Goal: Information Seeking & Learning: Learn about a topic

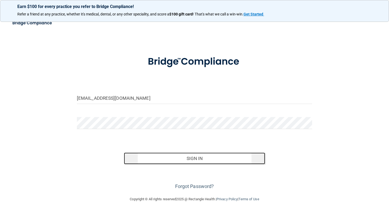
click at [227, 161] on button "Sign In" at bounding box center [194, 159] width 141 height 12
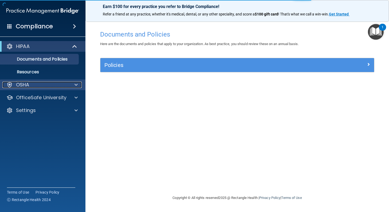
click at [42, 86] on div "OSHA" at bounding box center [35, 85] width 66 height 6
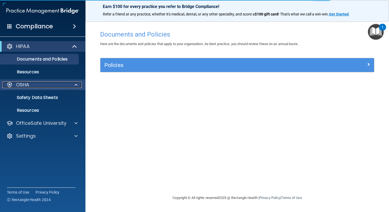
click at [42, 86] on div "OSHA" at bounding box center [35, 85] width 66 height 6
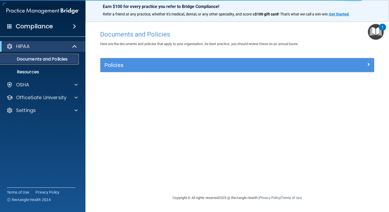
click at [48, 63] on link "Documents and Policies" at bounding box center [37, 59] width 84 height 11
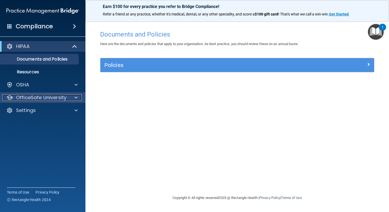
click at [47, 98] on p "OfficeSafe University" at bounding box center [41, 98] width 50 height 6
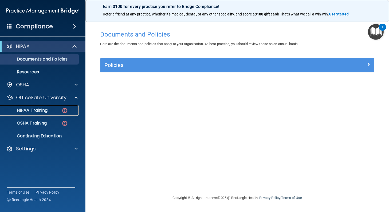
click at [46, 114] on link "HIPAA Training" at bounding box center [37, 110] width 84 height 11
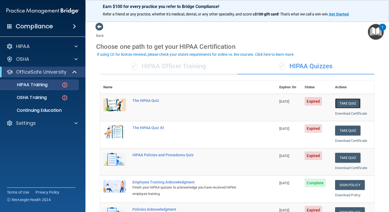
click at [344, 104] on button "Take Quiz" at bounding box center [348, 104] width 26 height 10
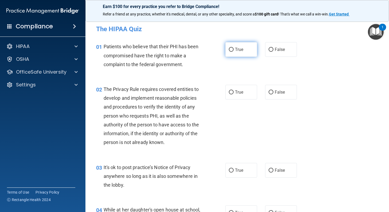
click at [229, 51] on input "True" at bounding box center [231, 50] width 5 height 4
radio input "true"
click at [269, 91] on input "False" at bounding box center [271, 93] width 5 height 4
radio input "true"
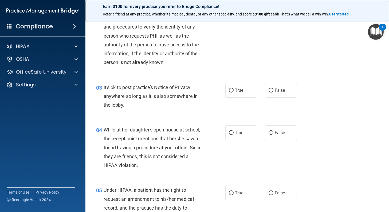
scroll to position [107, 0]
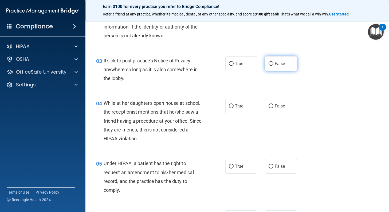
click at [269, 63] on input "False" at bounding box center [271, 64] width 5 height 4
radio input "true"
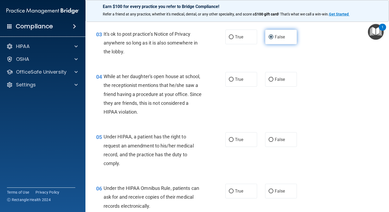
scroll to position [160, 0]
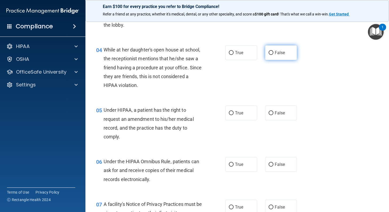
click at [275, 52] on span "False" at bounding box center [280, 52] width 10 height 5
click at [273, 52] on input "False" at bounding box center [271, 53] width 5 height 4
radio input "true"
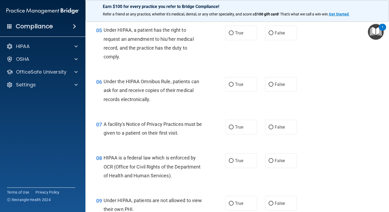
scroll to position [214, 0]
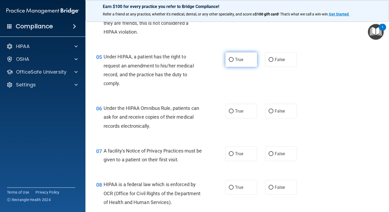
click at [230, 59] on input "True" at bounding box center [231, 60] width 5 height 4
radio input "true"
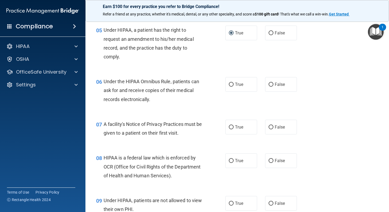
scroll to position [267, 0]
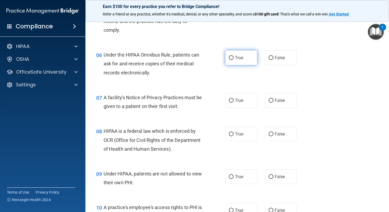
click at [230, 56] on input "True" at bounding box center [231, 58] width 5 height 4
radio input "true"
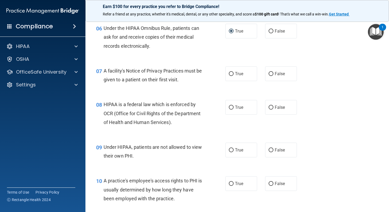
scroll to position [320, 0]
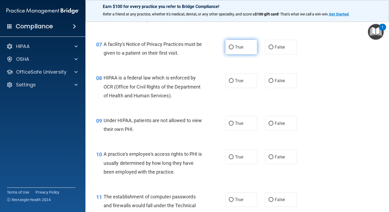
click at [229, 46] on input "True" at bounding box center [231, 47] width 5 height 4
radio input "true"
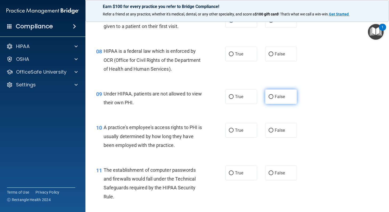
click at [269, 95] on input "False" at bounding box center [271, 97] width 5 height 4
radio input "true"
click at [231, 54] on input "True" at bounding box center [231, 54] width 5 height 4
radio input "true"
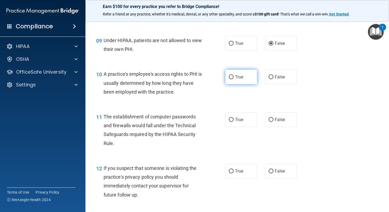
scroll to position [427, 0]
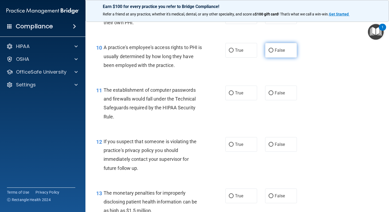
click at [269, 53] on label "False" at bounding box center [281, 50] width 32 height 15
click at [269, 53] on input "False" at bounding box center [271, 51] width 5 height 4
radio input "true"
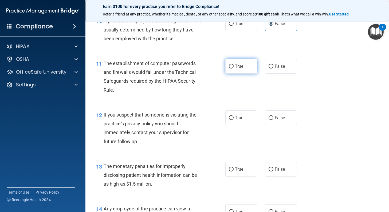
click at [232, 69] on label "True" at bounding box center [241, 66] width 32 height 15
click at [232, 69] on input "True" at bounding box center [231, 67] width 5 height 4
radio input "true"
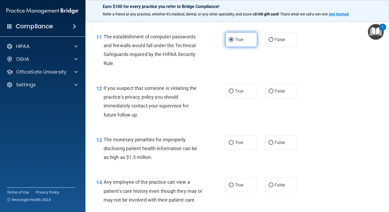
scroll to position [507, 0]
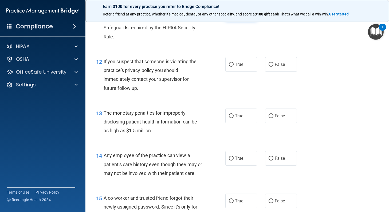
click at [232, 69] on label "True" at bounding box center [241, 64] width 32 height 15
click at [232, 67] on input "True" at bounding box center [231, 65] width 5 height 4
radio input "true"
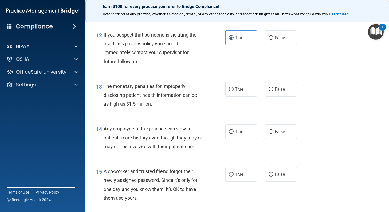
scroll to position [561, 0]
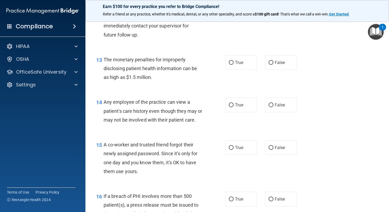
click at [232, 69] on label "True" at bounding box center [241, 62] width 32 height 15
click at [232, 65] on input "True" at bounding box center [231, 63] width 5 height 4
radio input "true"
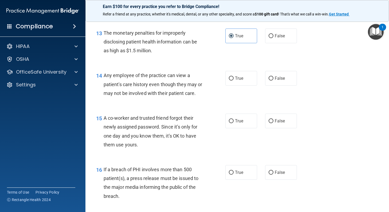
scroll to position [614, 0]
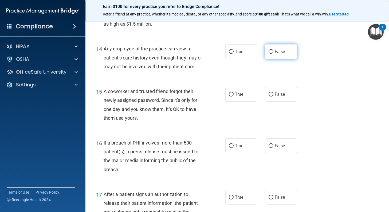
click at [271, 53] on input "False" at bounding box center [271, 52] width 5 height 4
radio input "true"
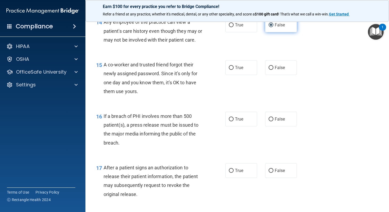
scroll to position [668, 0]
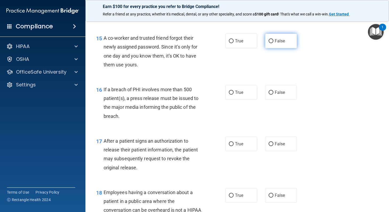
click at [269, 43] on input "False" at bounding box center [271, 41] width 5 height 4
radio input "true"
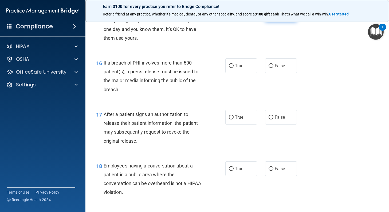
scroll to position [721, 0]
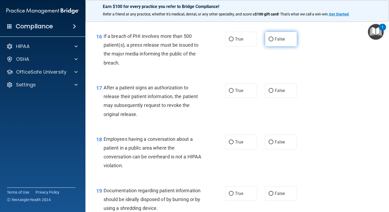
click at [269, 41] on input "False" at bounding box center [271, 39] width 5 height 4
radio input "true"
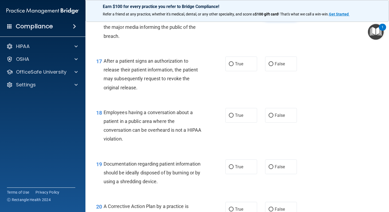
scroll to position [775, 0]
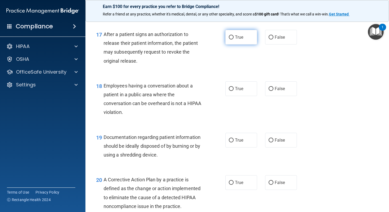
click at [232, 45] on label "True" at bounding box center [241, 37] width 32 height 15
click at [232, 40] on input "True" at bounding box center [231, 38] width 5 height 4
radio input "true"
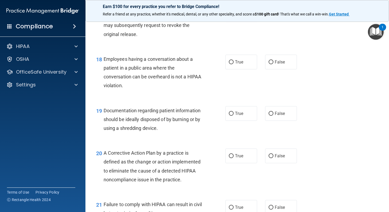
scroll to position [828, 0]
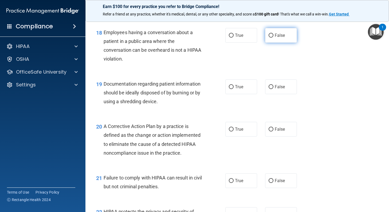
click at [283, 43] on label "False" at bounding box center [281, 35] width 32 height 15
click at [273, 38] on input "False" at bounding box center [271, 36] width 5 height 4
radio input "true"
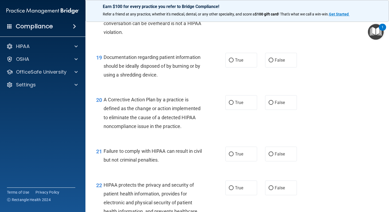
scroll to position [881, 0]
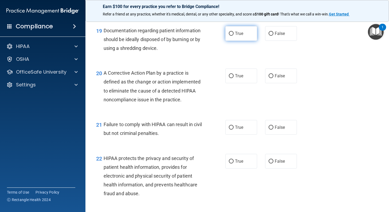
click at [226, 41] on label "True" at bounding box center [241, 33] width 32 height 15
click at [229, 36] on input "True" at bounding box center [231, 34] width 5 height 4
radio input "true"
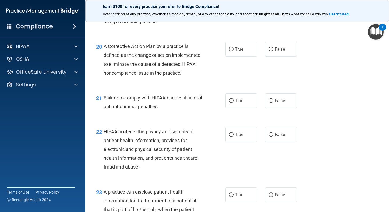
scroll to position [935, 0]
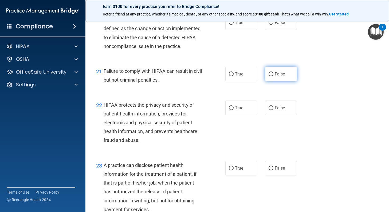
click at [275, 77] on span "False" at bounding box center [280, 74] width 10 height 5
click at [273, 76] on input "False" at bounding box center [271, 74] width 5 height 4
radio input "true"
click at [275, 25] on span "False" at bounding box center [280, 22] width 10 height 5
click at [273, 25] on input "False" at bounding box center [271, 23] width 5 height 4
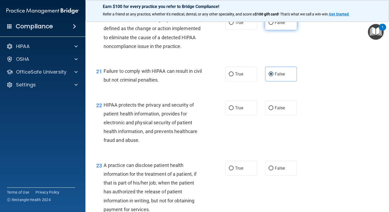
radio input "true"
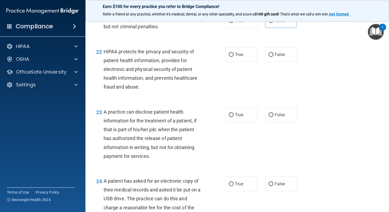
scroll to position [1015, 0]
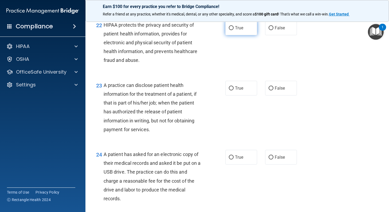
click at [240, 35] on label "True" at bounding box center [241, 28] width 32 height 15
click at [234, 30] on input "True" at bounding box center [231, 28] width 5 height 4
radio input "true"
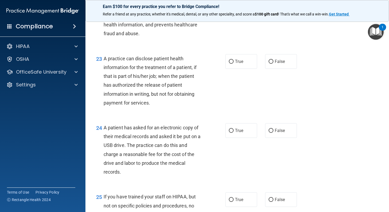
scroll to position [1068, 0]
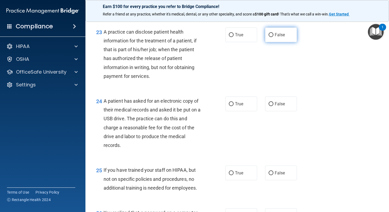
click at [272, 42] on label "False" at bounding box center [281, 35] width 32 height 15
click at [272, 37] on input "False" at bounding box center [271, 35] width 5 height 4
radio input "true"
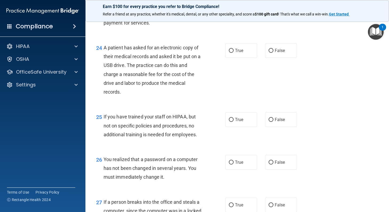
scroll to position [1148, 0]
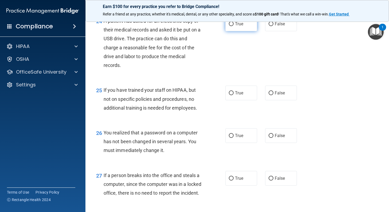
click at [241, 31] on label "True" at bounding box center [241, 24] width 32 height 15
click at [234, 26] on input "True" at bounding box center [231, 24] width 5 height 4
radio input "true"
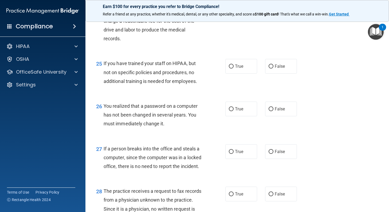
scroll to position [1202, 0]
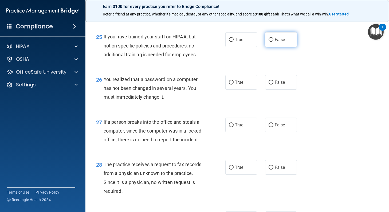
click at [276, 47] on label "False" at bounding box center [281, 39] width 32 height 15
click at [273, 42] on input "False" at bounding box center [271, 40] width 5 height 4
radio input "true"
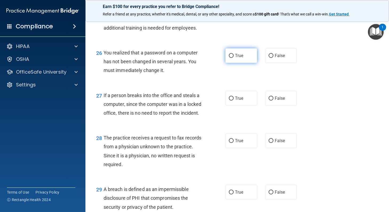
click at [244, 63] on label "True" at bounding box center [241, 55] width 32 height 15
click at [234, 58] on input "True" at bounding box center [231, 56] width 5 height 4
radio input "true"
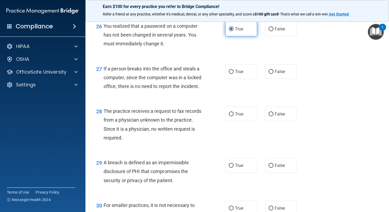
scroll to position [1282, 0]
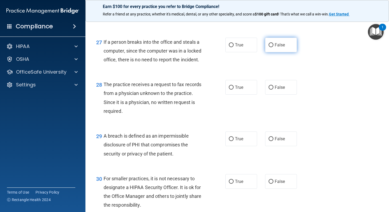
click at [271, 52] on label "False" at bounding box center [281, 45] width 32 height 15
click at [271, 47] on input "False" at bounding box center [271, 45] width 5 height 4
radio input "true"
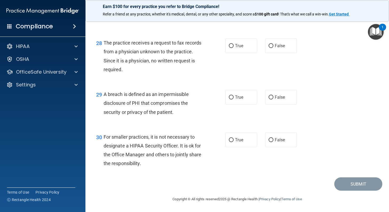
scroll to position [1350, 0]
click at [269, 50] on label "False" at bounding box center [281, 45] width 32 height 15
click at [269, 48] on input "False" at bounding box center [271, 46] width 5 height 4
radio input "true"
click at [237, 99] on span "True" at bounding box center [239, 97] width 8 height 5
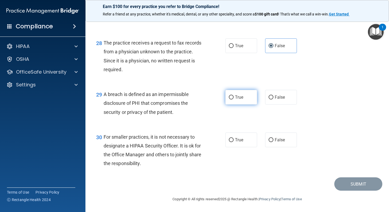
click at [234, 99] on input "True" at bounding box center [231, 98] width 5 height 4
radio input "true"
click at [276, 140] on span "False" at bounding box center [280, 140] width 10 height 5
click at [273, 140] on input "False" at bounding box center [271, 140] width 5 height 4
radio input "true"
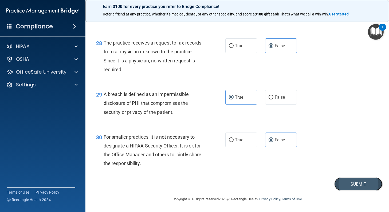
click at [352, 187] on button "Submit" at bounding box center [358, 185] width 48 height 14
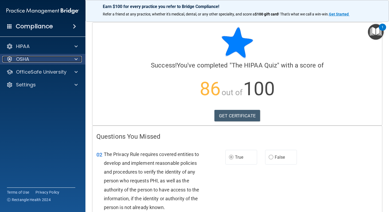
click at [37, 61] on div "OSHA" at bounding box center [35, 59] width 66 height 6
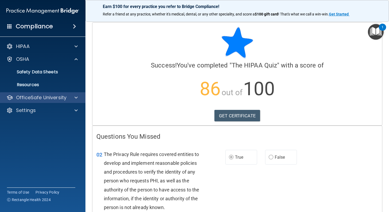
click at [36, 101] on div "OfficeSafe University" at bounding box center [43, 97] width 86 height 11
click at [42, 99] on p "OfficeSafe University" at bounding box center [41, 98] width 50 height 6
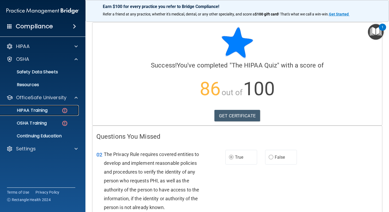
click at [48, 110] on p "HIPAA Training" at bounding box center [25, 110] width 44 height 5
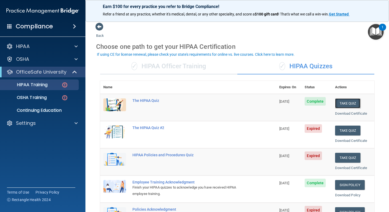
click at [348, 102] on button "Take Quiz" at bounding box center [348, 104] width 26 height 10
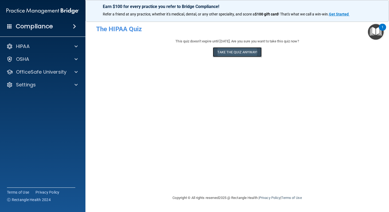
click at [239, 53] on button "Take the quiz anyway!" at bounding box center [237, 52] width 49 height 10
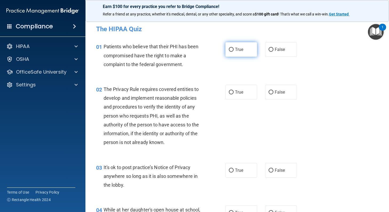
click at [231, 50] on input "True" at bounding box center [231, 50] width 5 height 4
radio input "true"
click at [226, 92] on label "True" at bounding box center [241, 92] width 32 height 15
click at [229, 92] on input "True" at bounding box center [231, 93] width 5 height 4
radio input "true"
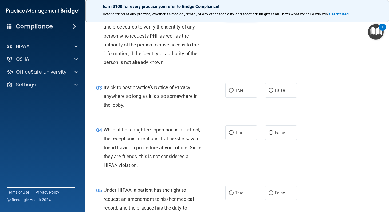
scroll to position [107, 0]
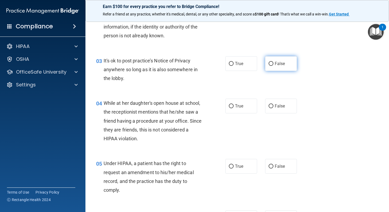
click at [275, 64] on span "False" at bounding box center [280, 63] width 10 height 5
click at [273, 64] on input "False" at bounding box center [271, 64] width 5 height 4
radio input "true"
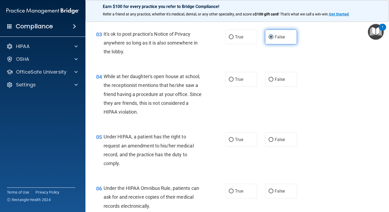
scroll to position [160, 0]
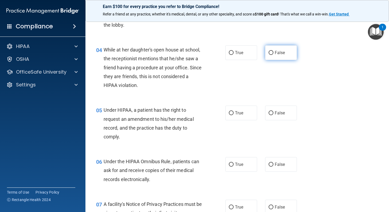
click at [269, 51] on input "False" at bounding box center [271, 53] width 5 height 4
radio input "true"
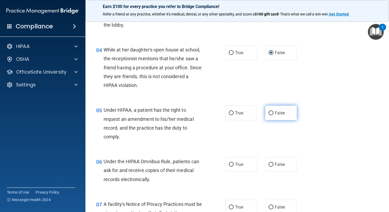
click at [270, 115] on input "False" at bounding box center [271, 113] width 5 height 4
radio input "true"
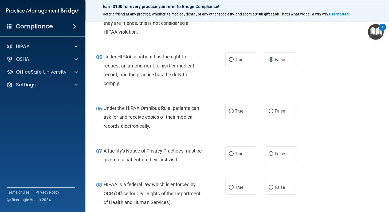
scroll to position [240, 0]
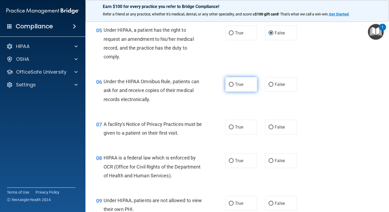
click at [232, 84] on label "True" at bounding box center [241, 84] width 32 height 15
click at [232, 84] on input "True" at bounding box center [231, 85] width 5 height 4
radio input "true"
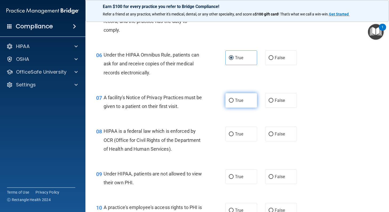
click at [230, 101] on input "True" at bounding box center [231, 101] width 5 height 4
radio input "true"
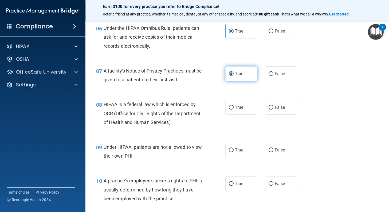
scroll to position [320, 0]
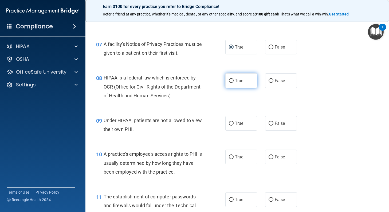
click at [233, 85] on label "True" at bounding box center [241, 80] width 32 height 15
click at [233, 83] on input "True" at bounding box center [231, 81] width 5 height 4
radio input "true"
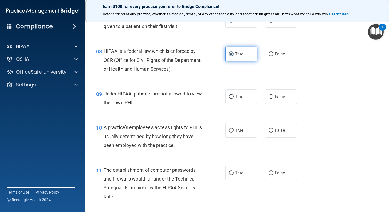
scroll to position [374, 0]
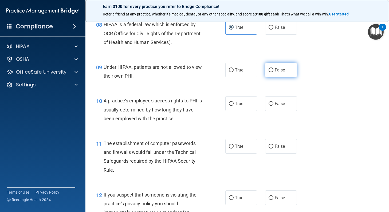
click at [271, 70] on input "False" at bounding box center [271, 70] width 5 height 4
radio input "true"
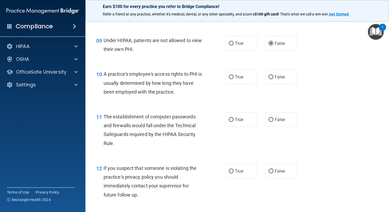
scroll to position [427, 0]
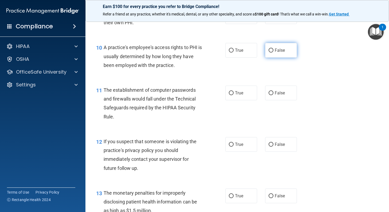
click at [269, 50] on input "False" at bounding box center [271, 51] width 5 height 4
radio input "true"
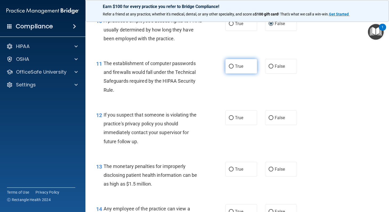
click at [236, 67] on span "True" at bounding box center [239, 66] width 8 height 5
click at [234, 67] on input "True" at bounding box center [231, 67] width 5 height 4
radio input "true"
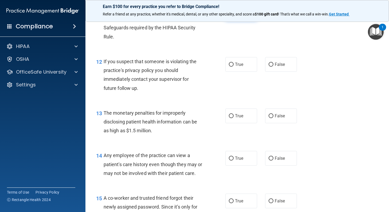
scroll to position [534, 0]
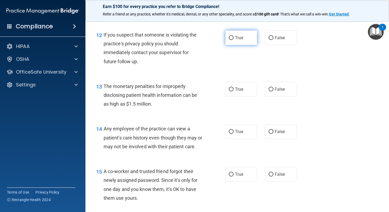
click at [235, 41] on label "True" at bounding box center [241, 37] width 32 height 15
click at [234, 40] on input "True" at bounding box center [231, 38] width 5 height 4
radio input "true"
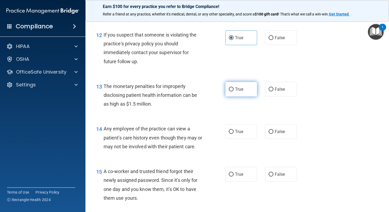
click at [232, 88] on label "True" at bounding box center [241, 89] width 32 height 15
click at [232, 88] on input "True" at bounding box center [231, 90] width 5 height 4
radio input "true"
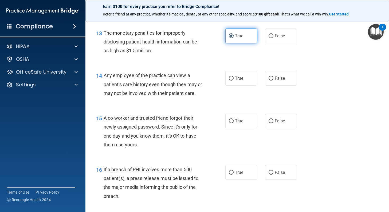
scroll to position [614, 0]
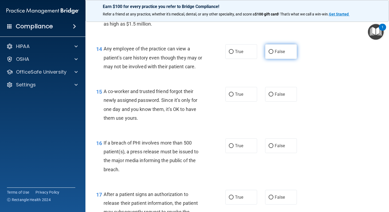
click at [280, 56] on label "False" at bounding box center [281, 51] width 32 height 15
click at [273, 54] on input "False" at bounding box center [271, 52] width 5 height 4
radio input "true"
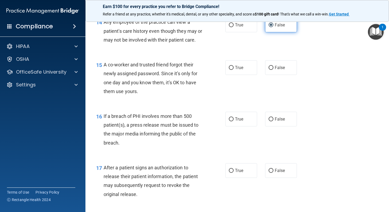
scroll to position [668, 0]
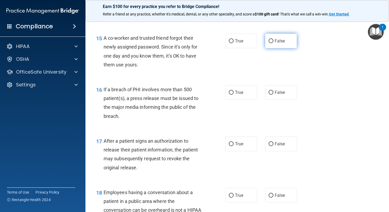
click at [280, 48] on label "False" at bounding box center [281, 41] width 32 height 15
click at [273, 43] on input "False" at bounding box center [271, 41] width 5 height 4
radio input "true"
click at [225, 100] on label "True" at bounding box center [241, 92] width 32 height 15
click at [229, 95] on input "True" at bounding box center [231, 93] width 5 height 4
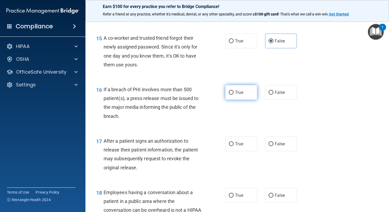
radio input "true"
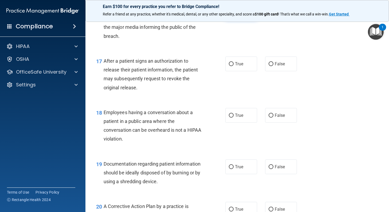
scroll to position [775, 0]
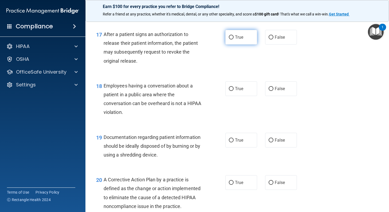
click at [236, 40] on span "True" at bounding box center [239, 37] width 8 height 5
click at [234, 40] on input "True" at bounding box center [231, 38] width 5 height 4
radio input "true"
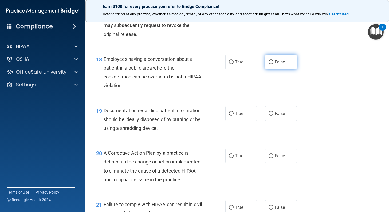
click at [275, 65] on span "False" at bounding box center [280, 62] width 10 height 5
click at [273, 64] on input "False" at bounding box center [271, 62] width 5 height 4
radio input "true"
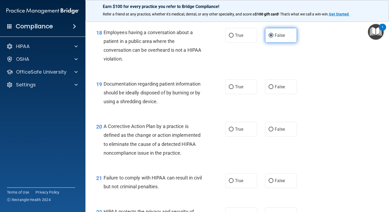
scroll to position [855, 0]
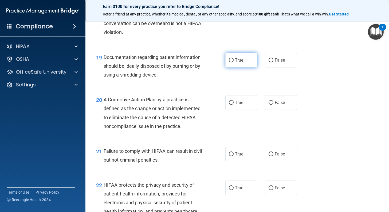
click at [229, 62] on input "True" at bounding box center [231, 60] width 5 height 4
radio input "true"
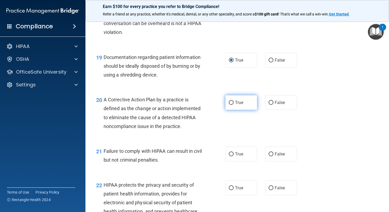
click at [235, 105] on span "True" at bounding box center [239, 102] width 8 height 5
click at [234, 105] on input "True" at bounding box center [231, 103] width 5 height 4
radio input "true"
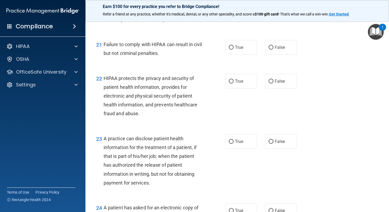
scroll to position [988, 0]
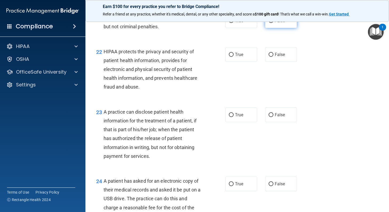
click at [271, 23] on input "False" at bounding box center [271, 21] width 5 height 4
radio input "true"
click at [235, 57] on span "True" at bounding box center [239, 54] width 8 height 5
click at [233, 57] on input "True" at bounding box center [231, 55] width 5 height 4
radio input "true"
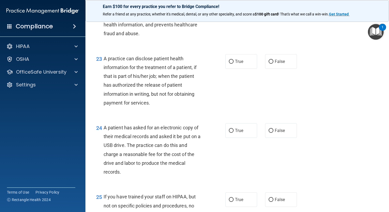
scroll to position [1068, 0]
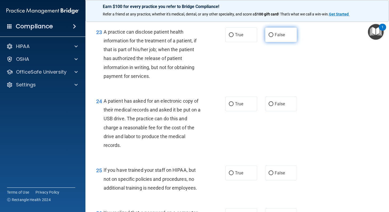
click at [268, 42] on label "False" at bounding box center [281, 35] width 32 height 15
click at [269, 37] on input "False" at bounding box center [271, 35] width 5 height 4
radio input "true"
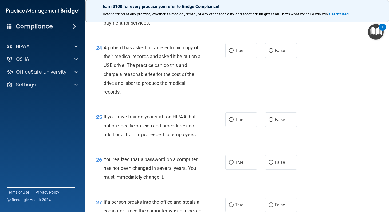
scroll to position [1148, 0]
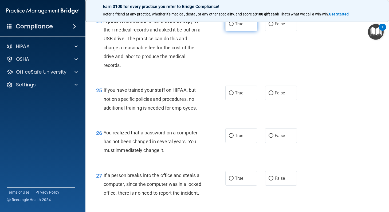
click at [230, 26] on input "True" at bounding box center [231, 24] width 5 height 4
radio input "true"
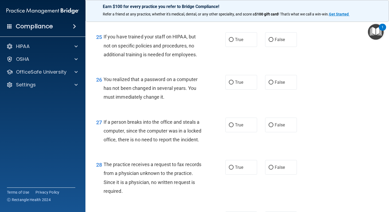
scroll to position [1229, 0]
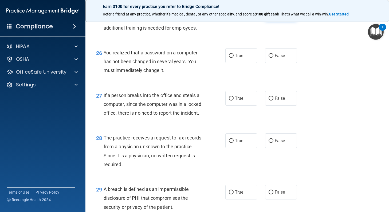
click at [276, 20] on label "False" at bounding box center [281, 13] width 32 height 15
click at [273, 15] on input "False" at bounding box center [271, 13] width 5 height 4
radio input "true"
click at [235, 58] on span "True" at bounding box center [239, 55] width 8 height 5
click at [233, 58] on input "True" at bounding box center [231, 56] width 5 height 4
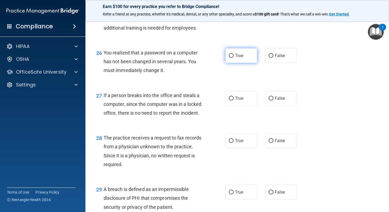
radio input "true"
click at [269, 106] on label "False" at bounding box center [281, 98] width 32 height 15
click at [269, 101] on input "False" at bounding box center [271, 99] width 5 height 4
radio input "true"
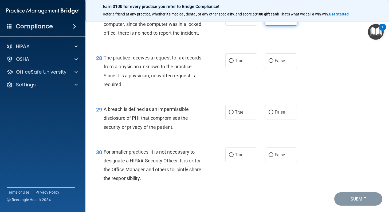
scroll to position [1335, 0]
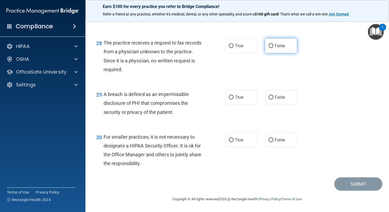
click at [280, 53] on label "False" at bounding box center [281, 45] width 32 height 15
click at [273, 48] on input "False" at bounding box center [271, 46] width 5 height 4
radio input "true"
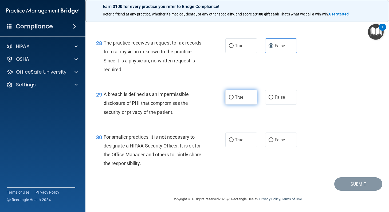
click at [236, 99] on span "True" at bounding box center [239, 97] width 8 height 5
click at [234, 99] on input "True" at bounding box center [231, 98] width 5 height 4
radio input "true"
click at [276, 142] on span "False" at bounding box center [280, 140] width 10 height 5
click at [273, 142] on input "False" at bounding box center [271, 140] width 5 height 4
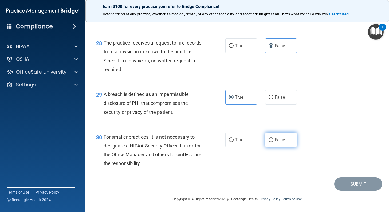
radio input "true"
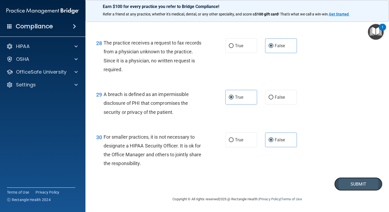
click at [349, 187] on button "Submit" at bounding box center [358, 185] width 48 height 14
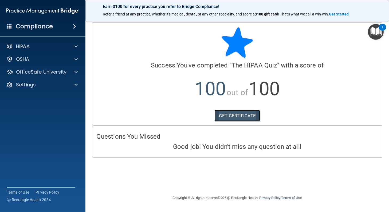
click at [256, 114] on link "GET CERTIFICATE" at bounding box center [237, 116] width 46 height 12
click at [28, 71] on p "OfficeSafe University" at bounding box center [41, 72] width 50 height 6
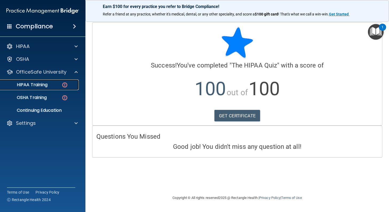
click at [48, 85] on div "HIPAA Training" at bounding box center [39, 84] width 73 height 5
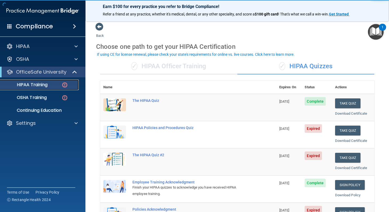
scroll to position [27, 0]
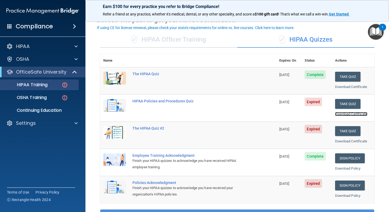
click at [350, 115] on link "Download Certificate" at bounding box center [351, 114] width 32 height 4
click at [346, 85] on link "Download Certificate" at bounding box center [351, 87] width 32 height 4
click at [345, 103] on button "Take Quiz" at bounding box center [348, 104] width 26 height 10
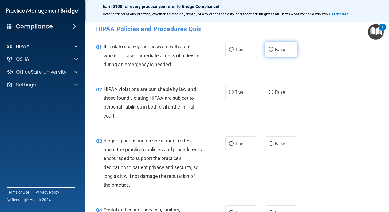
click at [269, 53] on label "False" at bounding box center [281, 49] width 32 height 15
click at [269, 52] on input "False" at bounding box center [271, 50] width 5 height 4
radio input "true"
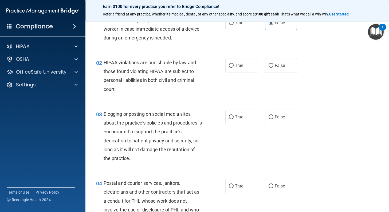
scroll to position [53, 0]
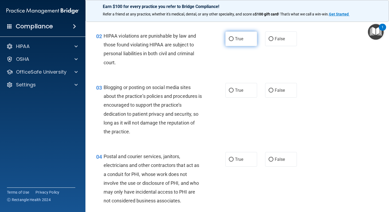
click at [230, 41] on input "True" at bounding box center [231, 39] width 5 height 4
radio input "true"
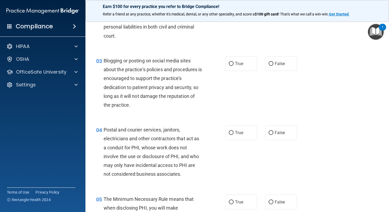
scroll to position [107, 0]
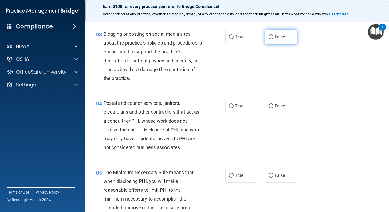
click at [267, 40] on label "False" at bounding box center [281, 37] width 32 height 15
click at [269, 39] on input "False" at bounding box center [271, 37] width 5 height 4
radio input "true"
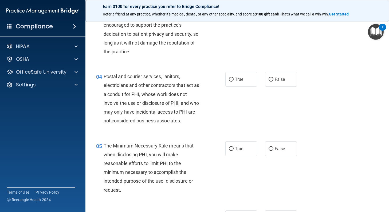
scroll to position [160, 0]
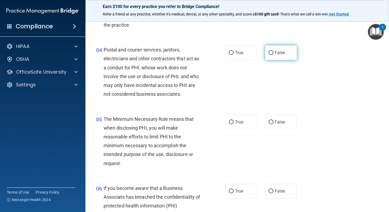
click at [276, 57] on label "False" at bounding box center [281, 52] width 32 height 15
click at [273, 55] on input "False" at bounding box center [271, 53] width 5 height 4
radio input "true"
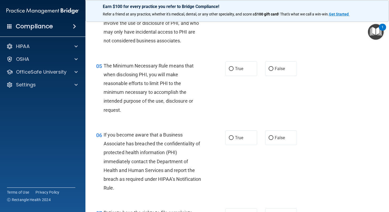
scroll to position [240, 0]
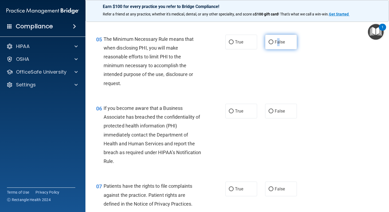
click at [275, 49] on label "False" at bounding box center [281, 42] width 32 height 15
click at [271, 44] on input "False" at bounding box center [271, 42] width 5 height 4
radio input "true"
click at [231, 77] on div "05 The Minimum Necessary Rule means that when disclosing PHI, you will make rea…" at bounding box center [160, 63] width 145 height 56
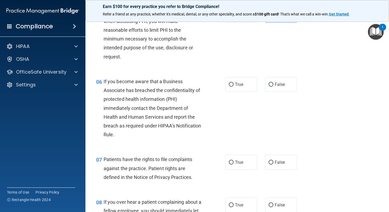
scroll to position [294, 0]
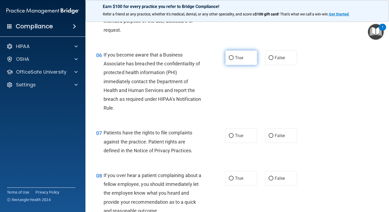
click at [232, 61] on label "True" at bounding box center [241, 57] width 32 height 15
click at [232, 60] on input "True" at bounding box center [231, 58] width 5 height 4
radio input "true"
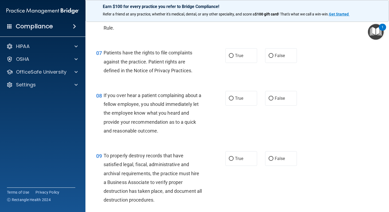
scroll to position [401, 0]
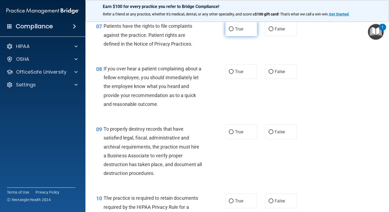
click at [229, 30] on input "True" at bounding box center [231, 29] width 5 height 4
radio input "true"
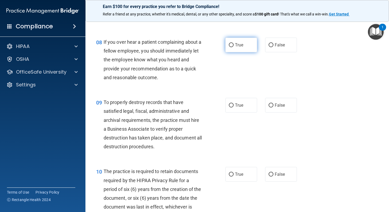
click at [250, 50] on label "True" at bounding box center [241, 45] width 32 height 15
click at [234, 47] on input "True" at bounding box center [231, 45] width 5 height 4
radio input "true"
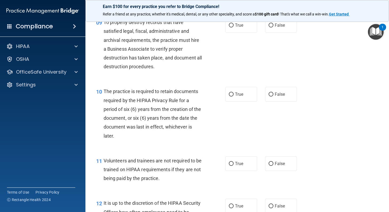
scroll to position [481, 0]
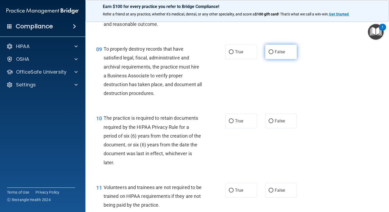
click at [271, 58] on label "False" at bounding box center [281, 52] width 32 height 15
click at [271, 54] on input "False" at bounding box center [271, 52] width 5 height 4
radio input "true"
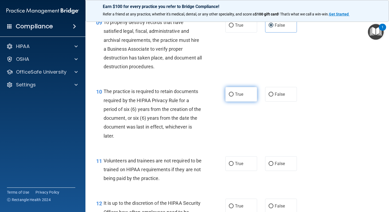
click at [247, 95] on label "True" at bounding box center [241, 94] width 32 height 15
click at [234, 95] on input "True" at bounding box center [231, 95] width 5 height 4
radio input "true"
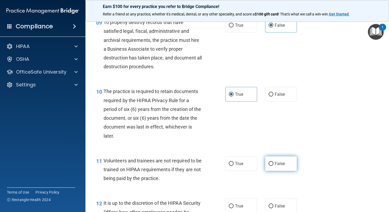
click at [271, 159] on label "False" at bounding box center [281, 164] width 32 height 15
click at [271, 162] on input "False" at bounding box center [271, 164] width 5 height 4
radio input "true"
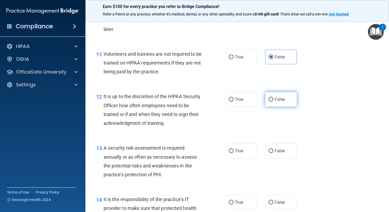
scroll to position [641, 0]
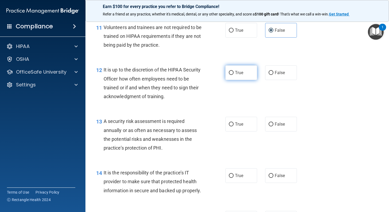
click at [231, 68] on label "True" at bounding box center [241, 72] width 32 height 15
click at [231, 71] on input "True" at bounding box center [231, 73] width 5 height 4
radio input "true"
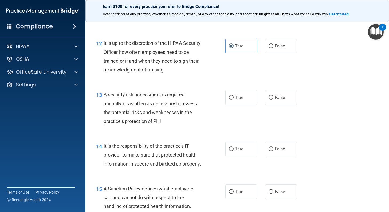
scroll to position [694, 0]
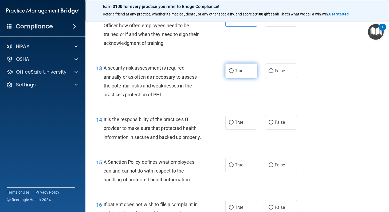
click at [230, 76] on label "True" at bounding box center [241, 71] width 32 height 15
click at [230, 73] on input "True" at bounding box center [231, 71] width 5 height 4
radio input "true"
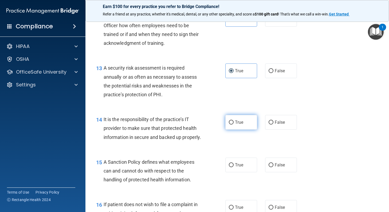
click at [249, 118] on label "True" at bounding box center [241, 122] width 32 height 15
click at [234, 121] on input "True" at bounding box center [231, 123] width 5 height 4
radio input "true"
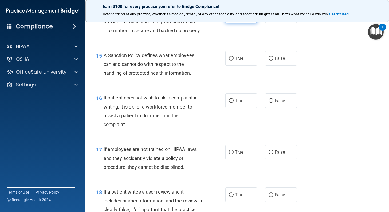
scroll to position [828, 0]
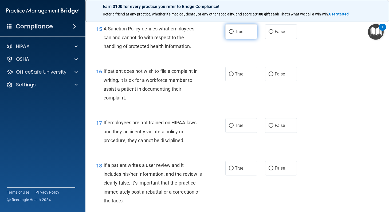
click at [225, 39] on label "True" at bounding box center [241, 31] width 32 height 15
click at [229, 34] on input "True" at bounding box center [231, 32] width 5 height 4
radio input "true"
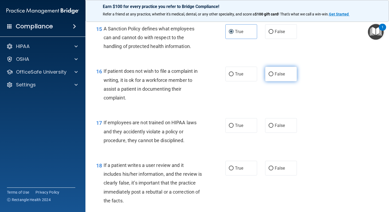
click at [277, 77] on span "False" at bounding box center [280, 74] width 10 height 5
click at [273, 76] on input "False" at bounding box center [271, 74] width 5 height 4
radio input "true"
click at [274, 133] on label "False" at bounding box center [281, 125] width 32 height 15
click at [273, 128] on input "False" at bounding box center [271, 126] width 5 height 4
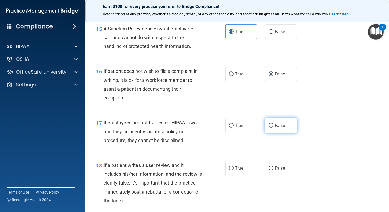
radio input "true"
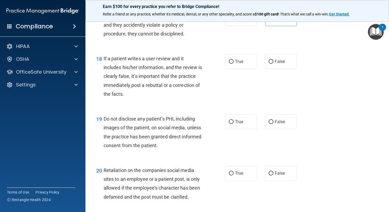
scroll to position [961, 0]
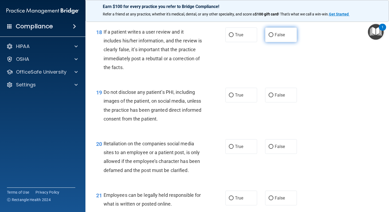
click at [278, 37] on span "False" at bounding box center [280, 34] width 10 height 5
click at [273, 37] on input "False" at bounding box center [271, 35] width 5 height 4
radio input "true"
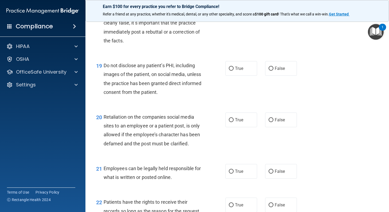
scroll to position [1015, 0]
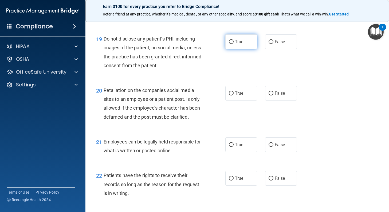
click at [230, 44] on input "True" at bounding box center [231, 42] width 5 height 4
radio input "true"
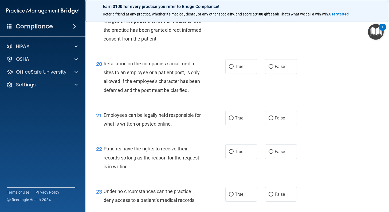
scroll to position [1068, 0]
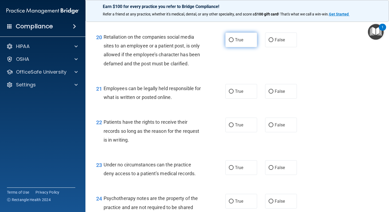
click at [240, 42] on span "True" at bounding box center [239, 39] width 8 height 5
click at [234, 42] on input "True" at bounding box center [231, 40] width 5 height 4
radio input "true"
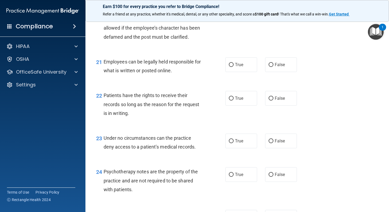
scroll to position [1122, 0]
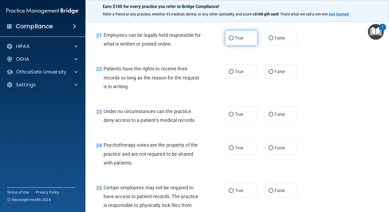
click at [232, 45] on label "True" at bounding box center [241, 38] width 32 height 15
click at [232, 40] on input "True" at bounding box center [231, 38] width 5 height 4
radio input "true"
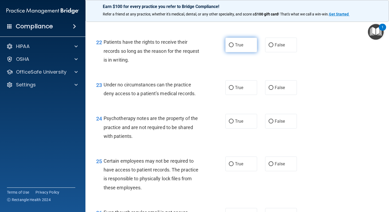
click at [240, 52] on label "True" at bounding box center [241, 45] width 32 height 15
click at [234, 47] on input "True" at bounding box center [231, 45] width 5 height 4
radio input "true"
click at [269, 90] on input "False" at bounding box center [271, 88] width 5 height 4
radio input "true"
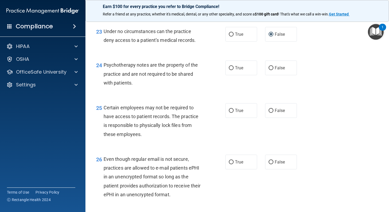
scroll to position [1229, 0]
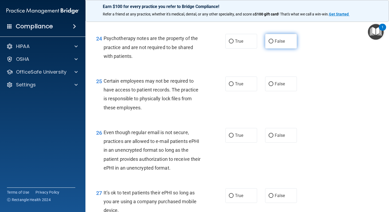
click at [280, 44] on span "False" at bounding box center [280, 41] width 10 height 5
click at [273, 44] on input "False" at bounding box center [271, 42] width 5 height 4
radio input "true"
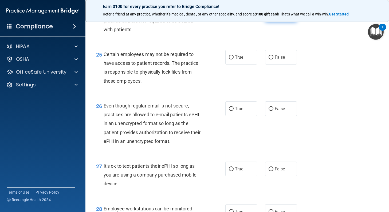
scroll to position [1282, 0]
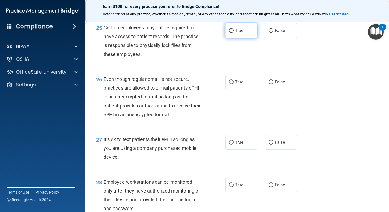
click at [236, 38] on label "True" at bounding box center [241, 30] width 32 height 15
click at [234, 33] on input "True" at bounding box center [231, 31] width 5 height 4
radio input "true"
click at [271, 150] on label "False" at bounding box center [281, 142] width 32 height 15
click at [271, 145] on input "False" at bounding box center [271, 143] width 5 height 4
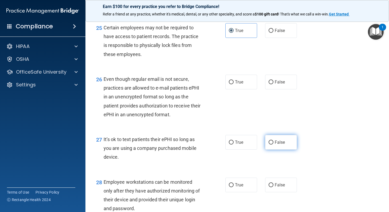
radio input "true"
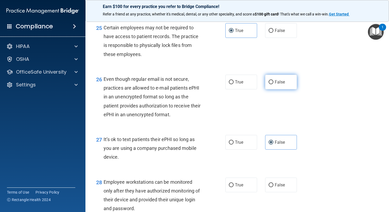
click at [266, 89] on label "False" at bounding box center [281, 82] width 32 height 15
click at [269, 84] on input "False" at bounding box center [271, 82] width 5 height 4
radio input "true"
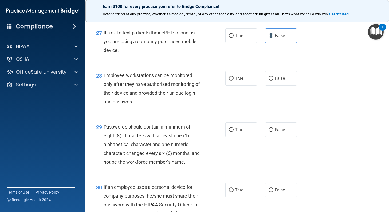
scroll to position [1416, 0]
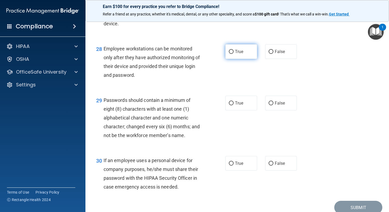
click at [244, 59] on label "True" at bounding box center [241, 51] width 32 height 15
click at [234, 54] on input "True" at bounding box center [231, 52] width 5 height 4
radio input "true"
click at [278, 54] on span "False" at bounding box center [280, 51] width 10 height 5
click at [273, 54] on input "False" at bounding box center [271, 52] width 5 height 4
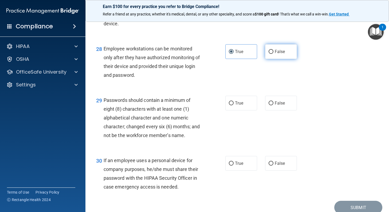
radio input "true"
radio input "false"
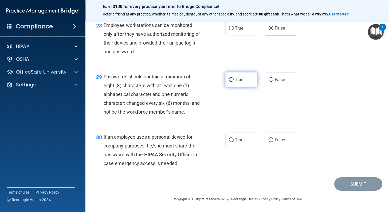
click at [231, 80] on input "True" at bounding box center [231, 80] width 5 height 4
radio input "true"
click at [275, 142] on span "False" at bounding box center [280, 140] width 10 height 5
click at [273, 142] on input "False" at bounding box center [271, 140] width 5 height 4
radio input "true"
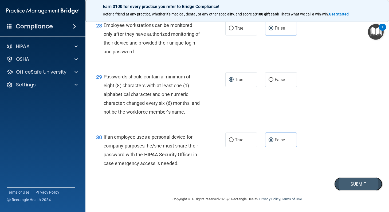
click at [359, 183] on button "Submit" at bounding box center [358, 185] width 48 height 14
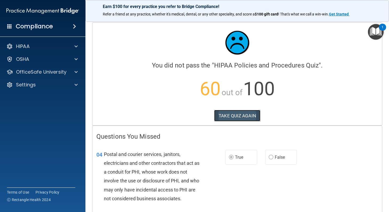
click at [246, 111] on button "TAKE QUIZ AGAIN" at bounding box center [237, 116] width 46 height 12
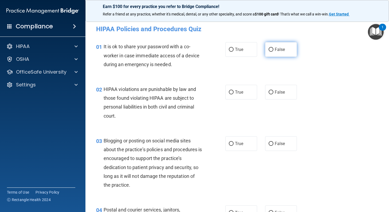
click at [271, 51] on input "False" at bounding box center [271, 50] width 5 height 4
radio input "true"
click at [226, 90] on label "True" at bounding box center [241, 92] width 32 height 15
click at [229, 91] on input "True" at bounding box center [231, 93] width 5 height 4
radio input "true"
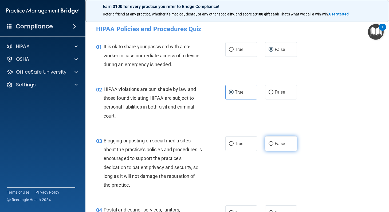
click at [275, 142] on span "False" at bounding box center [280, 143] width 10 height 5
click at [273, 142] on input "False" at bounding box center [271, 144] width 5 height 4
radio input "true"
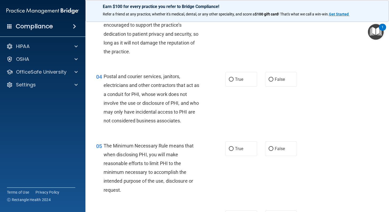
scroll to position [160, 0]
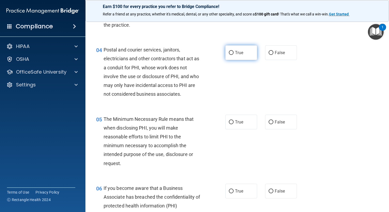
click at [229, 55] on input "True" at bounding box center [231, 53] width 5 height 4
radio input "true"
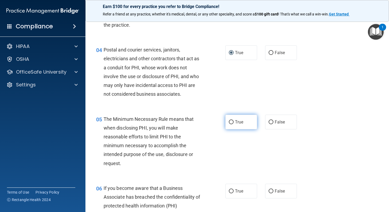
click at [231, 121] on input "True" at bounding box center [231, 122] width 5 height 4
radio input "true"
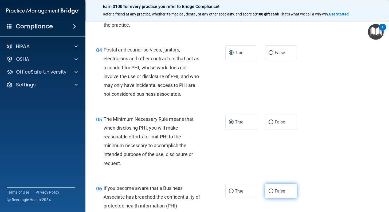
click at [271, 194] on label "False" at bounding box center [281, 191] width 32 height 15
click at [271, 194] on input "False" at bounding box center [271, 192] width 5 height 4
radio input "true"
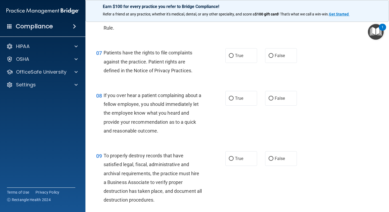
scroll to position [401, 0]
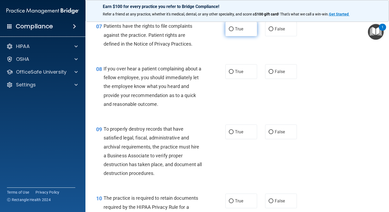
click at [233, 30] on label "True" at bounding box center [241, 29] width 32 height 15
click at [233, 30] on input "True" at bounding box center [231, 29] width 5 height 4
radio input "true"
click at [271, 73] on input "False" at bounding box center [271, 72] width 5 height 4
radio input "true"
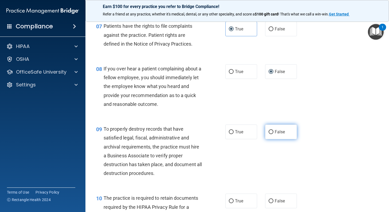
click at [269, 130] on input "False" at bounding box center [271, 132] width 5 height 4
radio input "true"
click at [230, 202] on input "True" at bounding box center [231, 202] width 5 height 4
radio input "true"
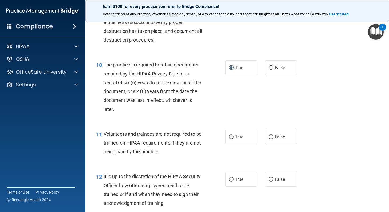
scroll to position [561, 0]
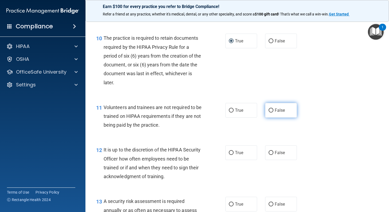
click at [271, 109] on input "False" at bounding box center [271, 111] width 5 height 4
radio input "true"
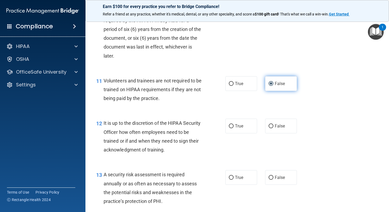
scroll to position [614, 0]
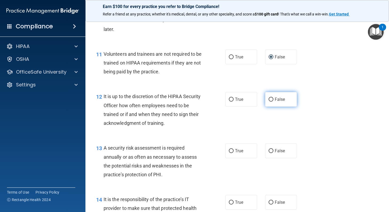
click at [271, 101] on input "False" at bounding box center [271, 100] width 5 height 4
radio input "true"
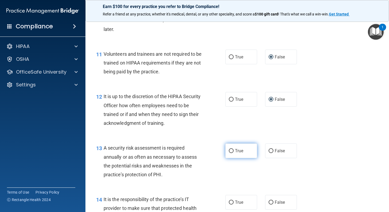
click at [229, 150] on input "True" at bounding box center [231, 151] width 5 height 4
radio input "true"
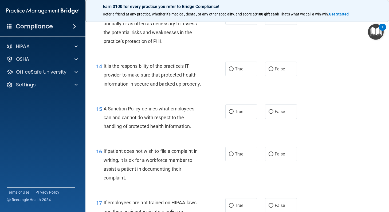
scroll to position [775, 0]
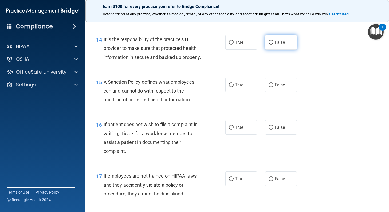
click at [271, 43] on label "False" at bounding box center [281, 42] width 32 height 15
click at [271, 43] on input "False" at bounding box center [271, 43] width 5 height 4
radio input "true"
click at [271, 92] on label "False" at bounding box center [281, 85] width 32 height 15
click at [271, 87] on input "False" at bounding box center [271, 85] width 5 height 4
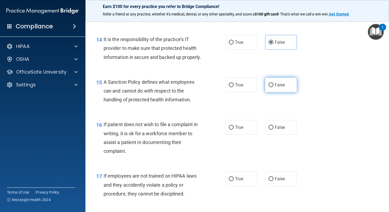
radio input "true"
click at [229, 130] on input "True" at bounding box center [231, 128] width 5 height 4
radio input "true"
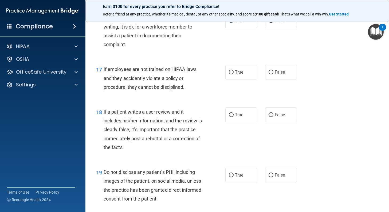
scroll to position [908, 0]
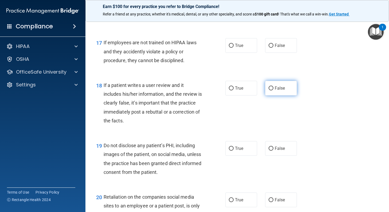
click at [269, 91] on input "False" at bounding box center [271, 89] width 5 height 4
radio input "true"
click at [270, 48] on input "False" at bounding box center [271, 46] width 5 height 4
radio input "true"
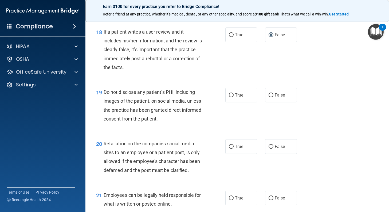
scroll to position [988, 0]
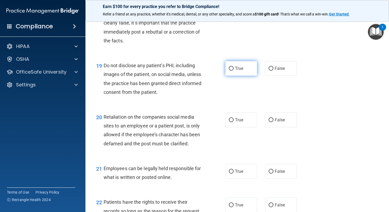
click at [229, 71] on input "True" at bounding box center [231, 69] width 5 height 4
radio input "true"
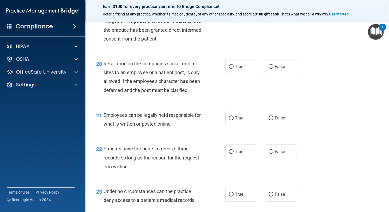
scroll to position [1068, 0]
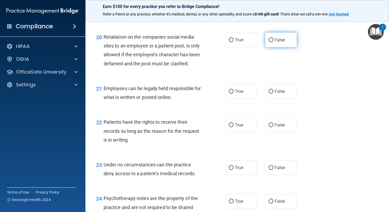
click at [271, 42] on input "False" at bounding box center [271, 40] width 5 height 4
radio input "true"
click at [230, 94] on input "True" at bounding box center [231, 92] width 5 height 4
radio input "true"
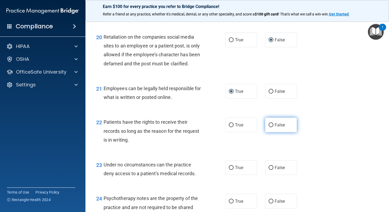
click at [270, 132] on label "False" at bounding box center [281, 125] width 32 height 15
click at [270, 127] on input "False" at bounding box center [271, 125] width 5 height 4
radio input "true"
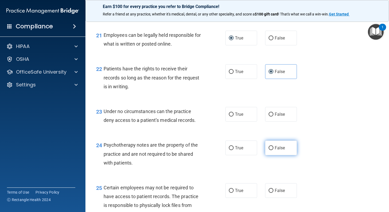
scroll to position [1148, 0]
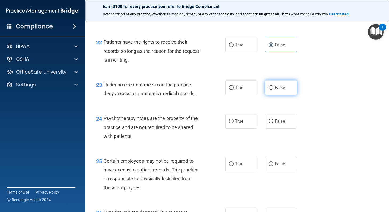
click at [270, 90] on input "False" at bounding box center [271, 88] width 5 height 4
radio input "true"
click at [230, 124] on input "True" at bounding box center [231, 122] width 5 height 4
radio input "true"
click at [229, 166] on input "True" at bounding box center [231, 164] width 5 height 4
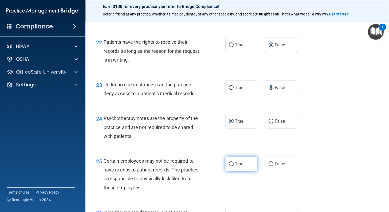
radio input "true"
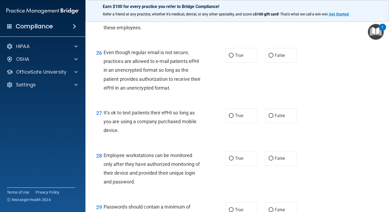
scroll to position [1335, 0]
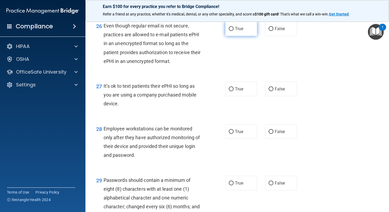
click at [231, 35] on label "True" at bounding box center [241, 28] width 32 height 15
click at [231, 31] on input "True" at bounding box center [231, 29] width 5 height 4
radio input "true"
click at [275, 92] on span "False" at bounding box center [280, 89] width 10 height 5
click at [273, 91] on input "False" at bounding box center [271, 89] width 5 height 4
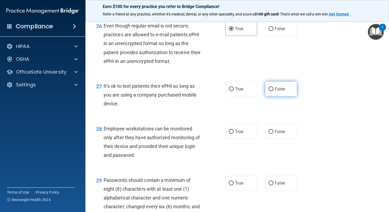
radio input "true"
click at [269, 134] on input "False" at bounding box center [271, 132] width 5 height 4
radio input "true"
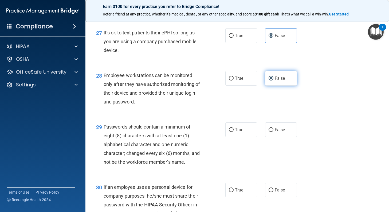
scroll to position [1442, 0]
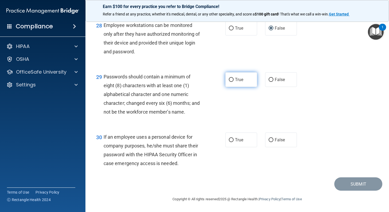
click at [230, 82] on input "True" at bounding box center [231, 80] width 5 height 4
radio input "true"
click at [270, 142] on input "False" at bounding box center [271, 140] width 5 height 4
radio input "true"
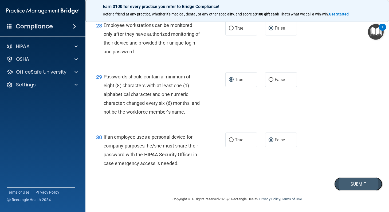
click at [354, 190] on button "Submit" at bounding box center [358, 185] width 48 height 14
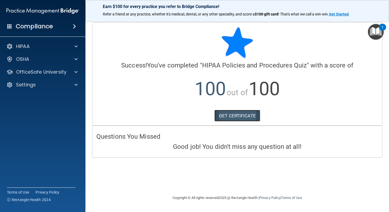
click at [233, 115] on link "GET CERTIFICATE" at bounding box center [237, 116] width 46 height 12
click at [52, 72] on p "OfficeSafe University" at bounding box center [41, 72] width 50 height 6
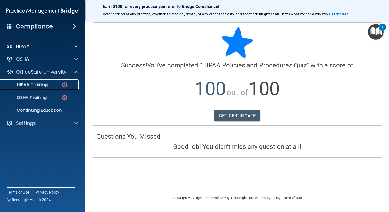
click at [52, 87] on div "HIPAA Training" at bounding box center [39, 84] width 73 height 5
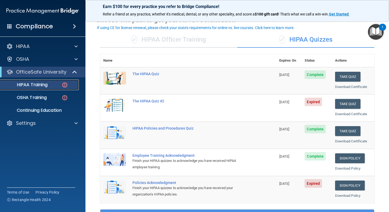
scroll to position [53, 0]
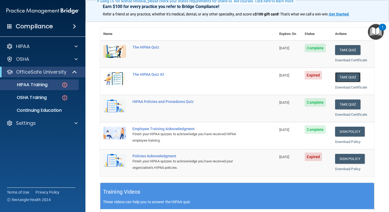
click at [348, 77] on button "Take Quiz" at bounding box center [348, 77] width 26 height 10
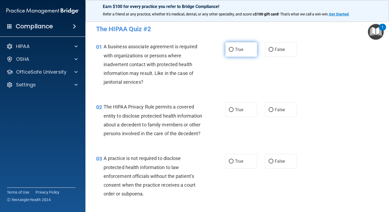
click at [230, 52] on label "True" at bounding box center [241, 49] width 32 height 15
click at [230, 52] on input "True" at bounding box center [231, 50] width 5 height 4
radio input "true"
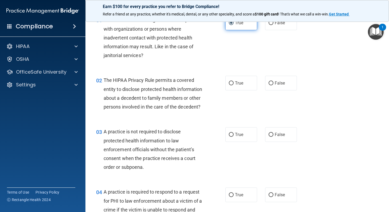
scroll to position [53, 0]
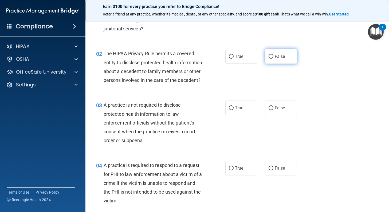
click at [270, 59] on input "False" at bounding box center [271, 57] width 5 height 4
radio input "true"
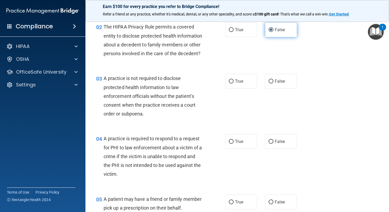
scroll to position [107, 0]
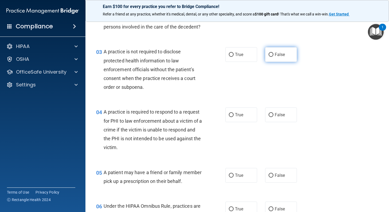
click at [271, 62] on label "False" at bounding box center [281, 54] width 32 height 15
click at [271, 57] on input "False" at bounding box center [271, 55] width 5 height 4
radio input "true"
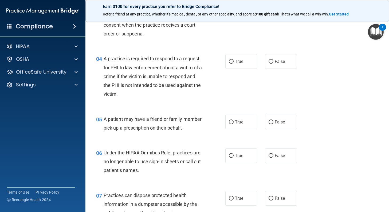
scroll to position [187, 0]
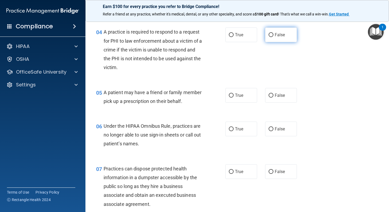
click at [266, 42] on label "False" at bounding box center [281, 35] width 32 height 15
click at [269, 37] on input "False" at bounding box center [271, 35] width 5 height 4
radio input "true"
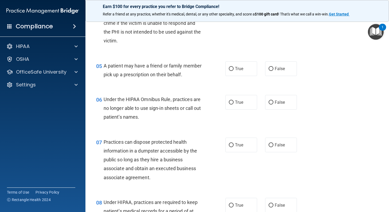
scroll to position [240, 0]
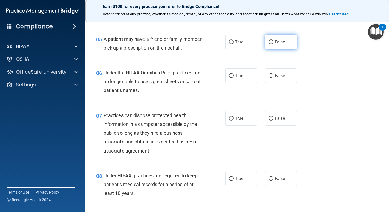
click at [276, 49] on label "False" at bounding box center [281, 42] width 32 height 15
click at [273, 44] on input "False" at bounding box center [271, 42] width 5 height 4
radio input "true"
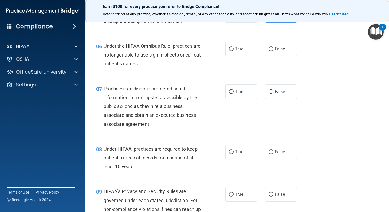
scroll to position [294, 0]
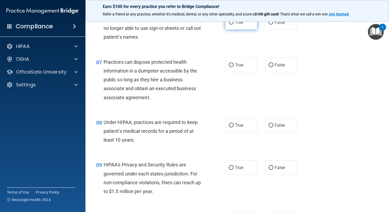
click at [230, 25] on input "True" at bounding box center [231, 23] width 5 height 4
radio input "true"
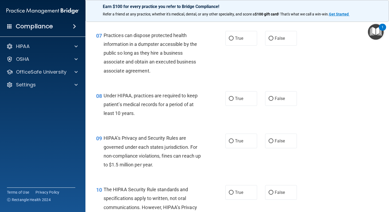
scroll to position [347, 0]
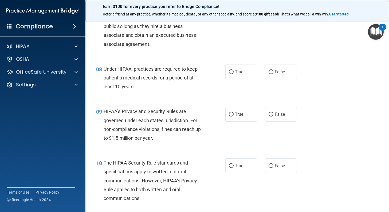
click at [266, 19] on label "False" at bounding box center [281, 11] width 32 height 15
click at [269, 14] on input "False" at bounding box center [271, 12] width 5 height 4
radio input "true"
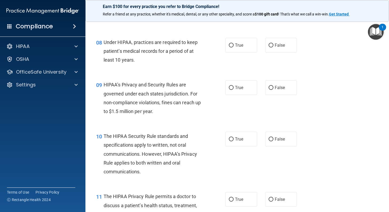
scroll to position [401, 0]
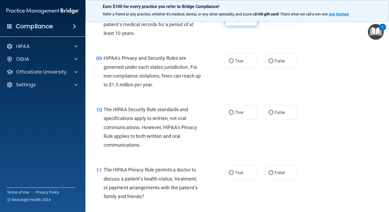
click at [228, 26] on label "True" at bounding box center [241, 18] width 32 height 15
click at [229, 21] on input "True" at bounding box center [231, 19] width 5 height 4
radio input "true"
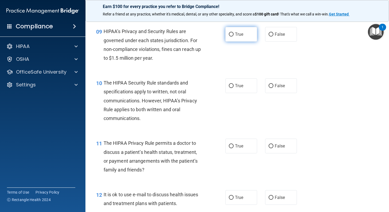
click at [230, 37] on input "True" at bounding box center [231, 35] width 5 height 4
radio input "true"
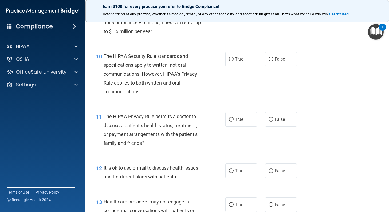
scroll to position [481, 0]
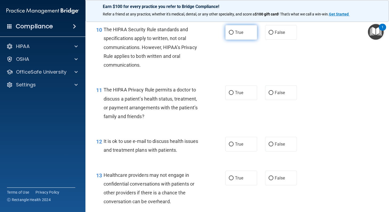
click at [229, 35] on input "True" at bounding box center [231, 33] width 5 height 4
radio input "true"
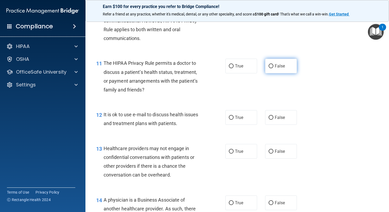
click at [271, 73] on label "False" at bounding box center [281, 66] width 32 height 15
click at [271, 68] on input "False" at bounding box center [271, 66] width 5 height 4
radio input "true"
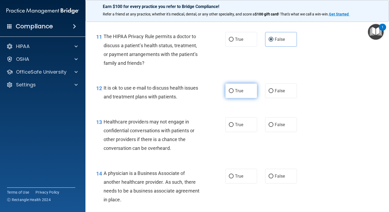
scroll to position [561, 0]
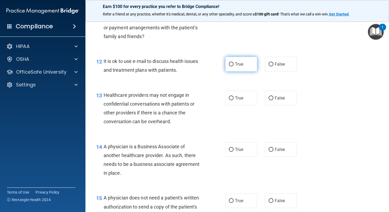
click at [239, 72] on label "True" at bounding box center [241, 64] width 32 height 15
click at [234, 67] on input "True" at bounding box center [231, 64] width 5 height 4
radio input "true"
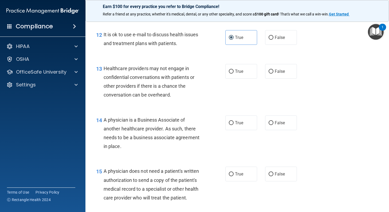
scroll to position [614, 0]
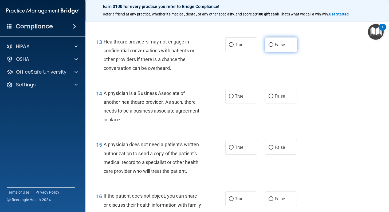
click at [275, 47] on span "False" at bounding box center [280, 44] width 10 height 5
click at [273, 47] on input "False" at bounding box center [271, 45] width 5 height 4
radio input "true"
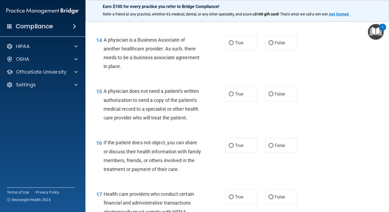
scroll to position [694, 0]
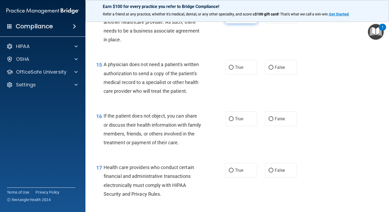
click at [243, 24] on label "True" at bounding box center [241, 16] width 32 height 15
click at [234, 18] on input "True" at bounding box center [231, 16] width 5 height 4
radio input "true"
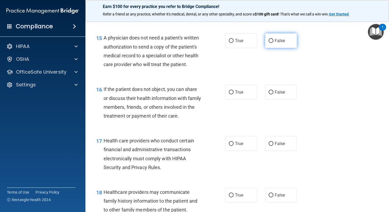
click at [272, 48] on label "False" at bounding box center [281, 40] width 32 height 15
click at [272, 43] on input "False" at bounding box center [271, 41] width 5 height 4
radio input "true"
click at [280, 95] on span "False" at bounding box center [280, 92] width 10 height 5
click at [273, 95] on input "False" at bounding box center [271, 93] width 5 height 4
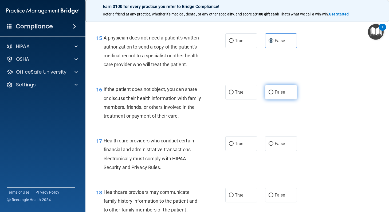
radio input "true"
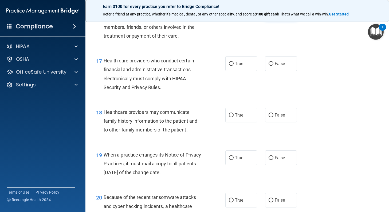
scroll to position [828, 0]
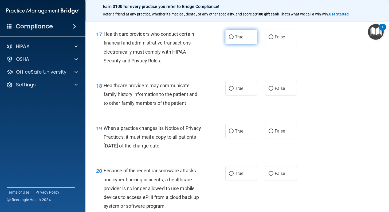
click at [235, 44] on label "True" at bounding box center [241, 37] width 32 height 15
click at [234, 39] on input "True" at bounding box center [231, 37] width 5 height 4
radio input "true"
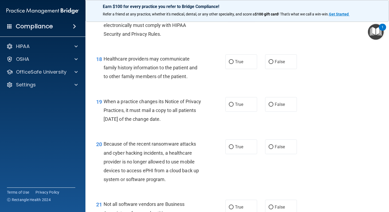
scroll to position [881, 0]
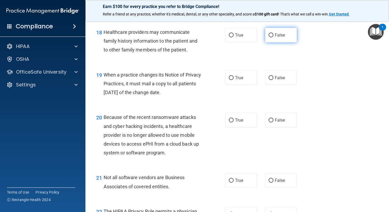
click at [275, 38] on span "False" at bounding box center [280, 35] width 10 height 5
click at [273, 37] on input "False" at bounding box center [271, 35] width 5 height 4
radio input "true"
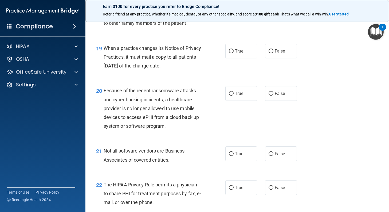
scroll to position [935, 0]
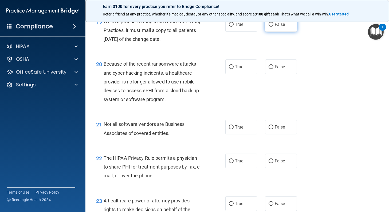
click at [265, 32] on label "False" at bounding box center [281, 24] width 32 height 15
click at [269, 27] on input "False" at bounding box center [271, 25] width 5 height 4
radio input "true"
click at [235, 32] on label "True" at bounding box center [241, 24] width 32 height 15
click at [234, 27] on input "True" at bounding box center [231, 25] width 5 height 4
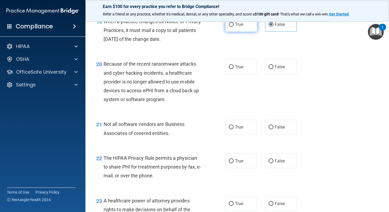
radio input "true"
radio input "false"
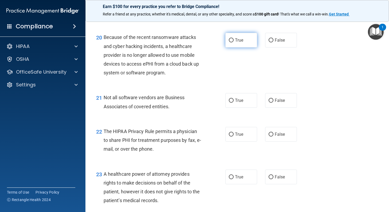
click at [251, 48] on label "True" at bounding box center [241, 40] width 32 height 15
click at [234, 42] on input "True" at bounding box center [231, 40] width 5 height 4
radio input "true"
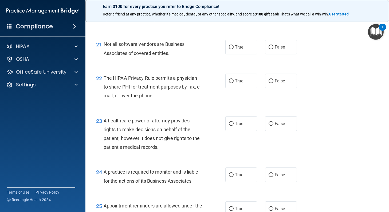
scroll to position [1042, 0]
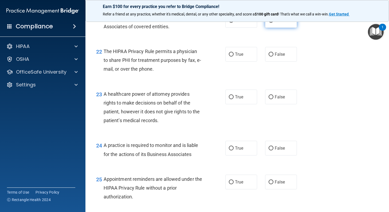
click at [283, 28] on label "False" at bounding box center [281, 20] width 32 height 15
click at [273, 23] on input "False" at bounding box center [271, 21] width 5 height 4
radio input "true"
click at [251, 62] on label "True" at bounding box center [241, 54] width 32 height 15
click at [234, 57] on input "True" at bounding box center [231, 55] width 5 height 4
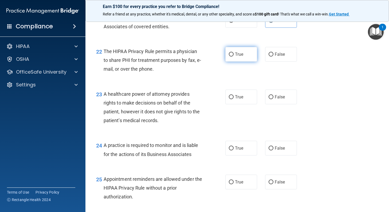
radio input "true"
click at [246, 104] on label "True" at bounding box center [241, 97] width 32 height 15
click at [234, 99] on input "True" at bounding box center [231, 97] width 5 height 4
radio input "true"
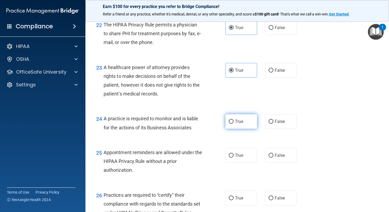
click at [233, 129] on label "True" at bounding box center [241, 121] width 32 height 15
click at [233, 124] on input "True" at bounding box center [231, 122] width 5 height 4
radio input "true"
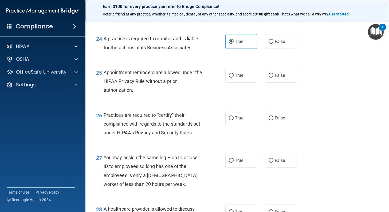
scroll to position [1175, 0]
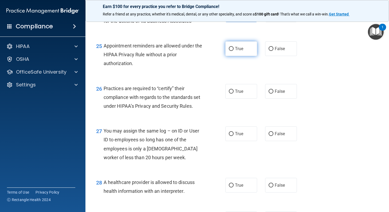
click at [246, 56] on label "True" at bounding box center [241, 48] width 32 height 15
click at [234, 51] on input "True" at bounding box center [231, 49] width 5 height 4
radio input "true"
click at [272, 56] on label "False" at bounding box center [281, 48] width 32 height 15
click at [272, 51] on input "False" at bounding box center [271, 49] width 5 height 4
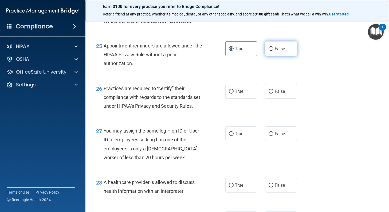
radio input "true"
radio input "false"
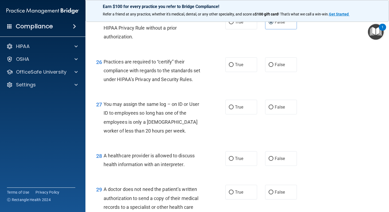
scroll to position [1229, 0]
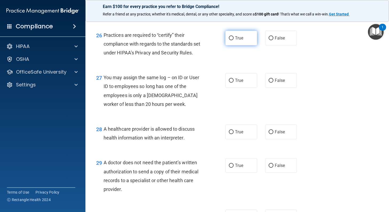
click at [242, 45] on label "True" at bounding box center [241, 38] width 32 height 15
click at [234, 40] on input "True" at bounding box center [231, 38] width 5 height 4
radio input "true"
click at [270, 88] on label "False" at bounding box center [281, 80] width 32 height 15
click at [270, 83] on input "False" at bounding box center [271, 81] width 5 height 4
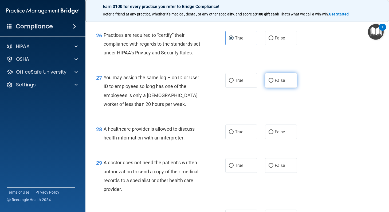
radio input "true"
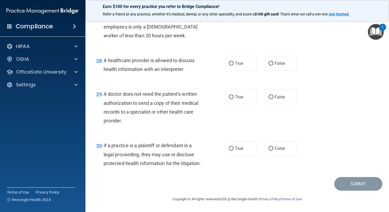
scroll to position [1332, 0]
click at [282, 61] on span "False" at bounding box center [280, 63] width 10 height 5
click at [273, 62] on input "False" at bounding box center [271, 64] width 5 height 4
radio input "true"
click at [288, 90] on label "False" at bounding box center [281, 97] width 32 height 15
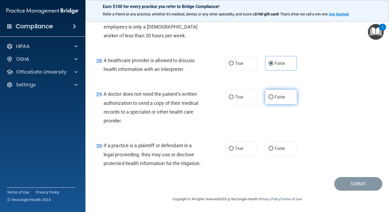
click at [273, 95] on input "False" at bounding box center [271, 97] width 5 height 4
radio input "true"
click at [287, 144] on label "False" at bounding box center [281, 148] width 32 height 15
click at [273, 147] on input "False" at bounding box center [271, 149] width 5 height 4
radio input "true"
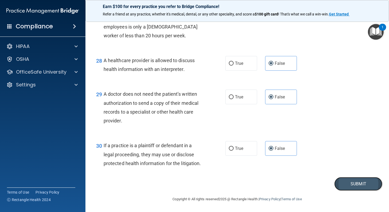
click at [362, 188] on button "Submit" at bounding box center [358, 184] width 48 height 14
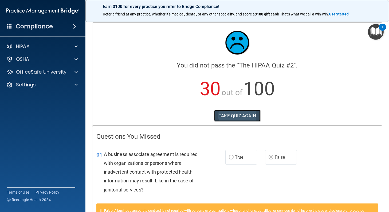
click at [241, 119] on button "TAKE QUIZ AGAIN" at bounding box center [237, 116] width 46 height 12
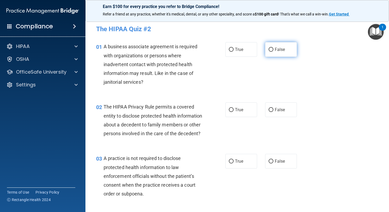
click at [271, 51] on input "False" at bounding box center [271, 50] width 5 height 4
radio input "true"
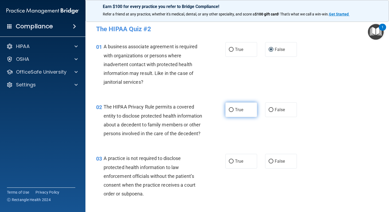
click at [229, 109] on input "True" at bounding box center [231, 110] width 5 height 4
radio input "true"
click at [271, 164] on input "False" at bounding box center [271, 162] width 5 height 4
radio input "true"
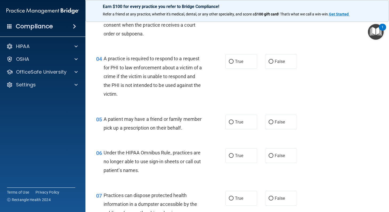
scroll to position [187, 0]
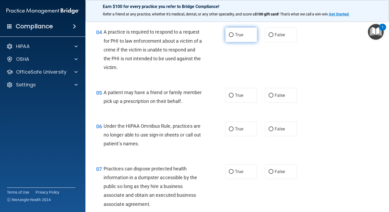
click at [229, 37] on input "True" at bounding box center [231, 35] width 5 height 4
radio input "true"
click at [229, 98] on input "True" at bounding box center [231, 96] width 5 height 4
radio input "true"
click at [269, 131] on input "False" at bounding box center [271, 129] width 5 height 4
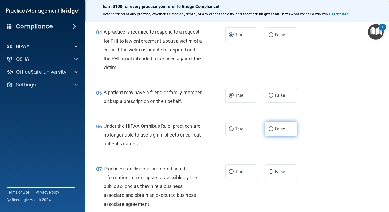
radio input "true"
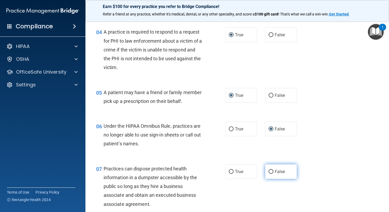
click at [271, 179] on label "False" at bounding box center [281, 172] width 32 height 15
click at [271, 174] on input "False" at bounding box center [271, 172] width 5 height 4
radio input "true"
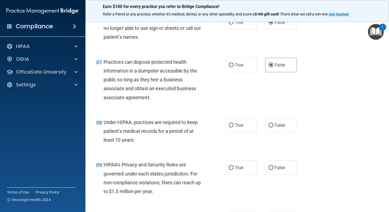
scroll to position [320, 0]
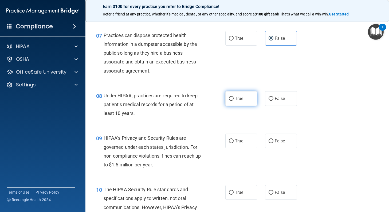
click at [230, 101] on input "True" at bounding box center [231, 99] width 5 height 4
radio input "true"
click at [229, 143] on input "True" at bounding box center [231, 141] width 5 height 4
radio input "true"
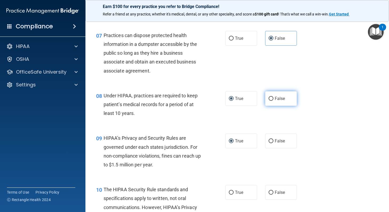
click at [269, 101] on input "False" at bounding box center [271, 99] width 5 height 4
radio input "true"
radio input "false"
click at [270, 143] on input "False" at bounding box center [271, 141] width 5 height 4
radio input "true"
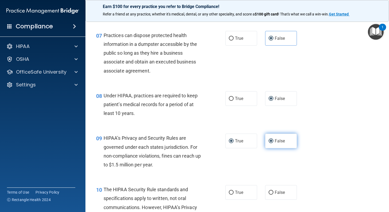
radio input "false"
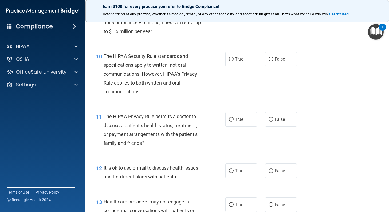
scroll to position [481, 0]
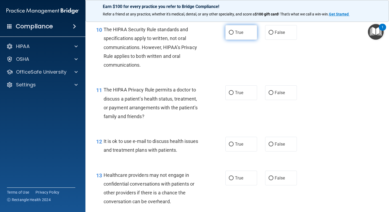
click at [228, 40] on label "True" at bounding box center [241, 32] width 32 height 15
click at [229, 35] on input "True" at bounding box center [231, 33] width 5 height 4
radio input "true"
click at [230, 95] on input "True" at bounding box center [231, 93] width 5 height 4
radio input "true"
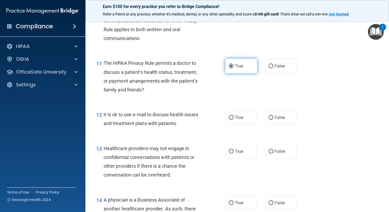
scroll to position [534, 0]
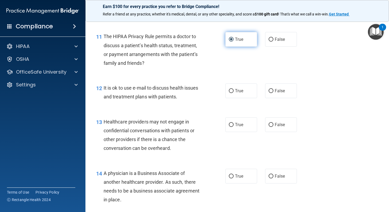
click at [230, 93] on input "True" at bounding box center [231, 91] width 5 height 4
radio input "true"
click at [269, 127] on input "False" at bounding box center [271, 125] width 5 height 4
radio input "true"
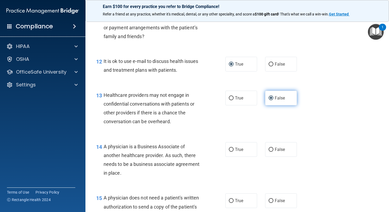
scroll to position [588, 0]
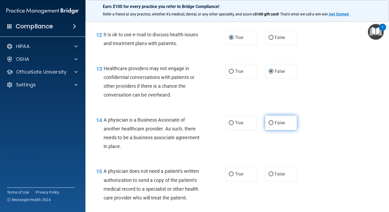
click at [271, 125] on input "False" at bounding box center [271, 123] width 5 height 4
radio input "true"
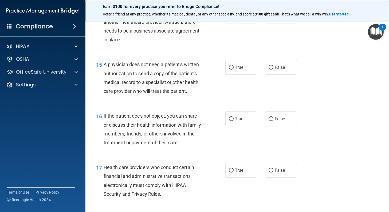
scroll to position [721, 0]
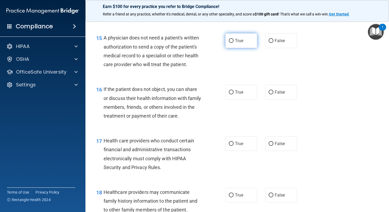
click at [226, 48] on label "True" at bounding box center [241, 40] width 32 height 15
click at [229, 43] on input "True" at bounding box center [231, 41] width 5 height 4
radio input "true"
click at [231, 95] on input "True" at bounding box center [231, 93] width 5 height 4
radio input "true"
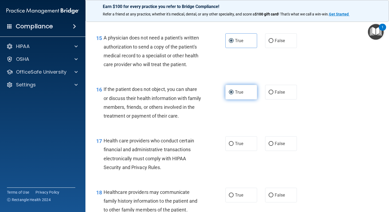
scroll to position [748, 0]
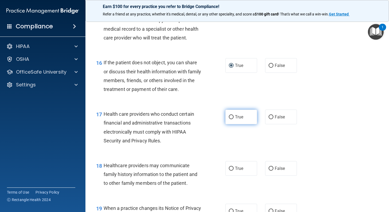
click at [229, 119] on input "True" at bounding box center [231, 117] width 5 height 4
radio input "true"
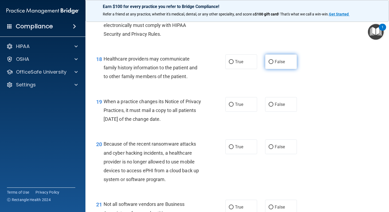
scroll to position [881, 0]
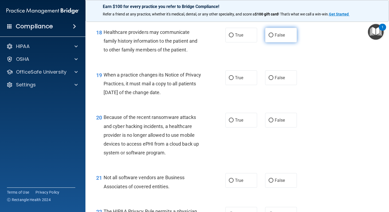
click at [266, 42] on label "False" at bounding box center [281, 35] width 32 height 15
click at [269, 37] on input "False" at bounding box center [271, 35] width 5 height 4
radio input "true"
click at [270, 80] on input "False" at bounding box center [271, 78] width 5 height 4
radio input "true"
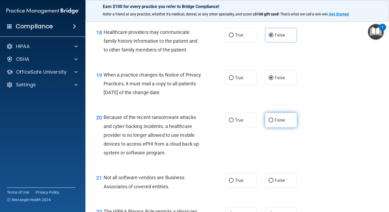
click at [269, 123] on input "False" at bounding box center [271, 121] width 5 height 4
radio input "true"
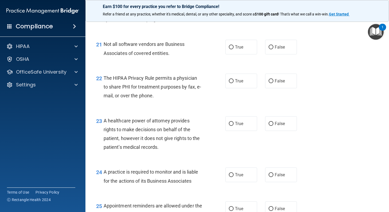
scroll to position [1042, 0]
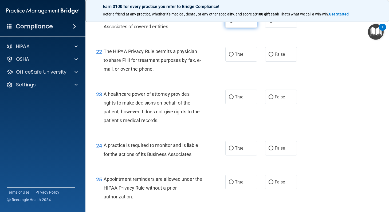
click at [232, 28] on label "True" at bounding box center [241, 20] width 32 height 15
click at [232, 23] on input "True" at bounding box center [231, 21] width 5 height 4
radio input "true"
click at [232, 62] on label "True" at bounding box center [241, 54] width 32 height 15
click at [232, 57] on input "True" at bounding box center [231, 55] width 5 height 4
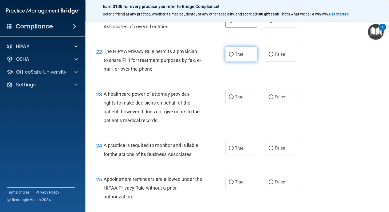
radio input "true"
click at [271, 99] on input "False" at bounding box center [271, 97] width 5 height 4
radio input "true"
click at [269, 151] on input "False" at bounding box center [271, 149] width 5 height 4
radio input "true"
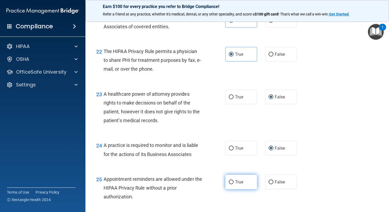
click at [232, 190] on label "True" at bounding box center [241, 182] width 32 height 15
click at [232, 185] on input "True" at bounding box center [231, 183] width 5 height 4
radio input "true"
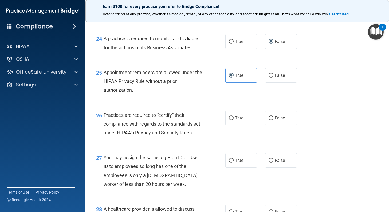
scroll to position [1175, 0]
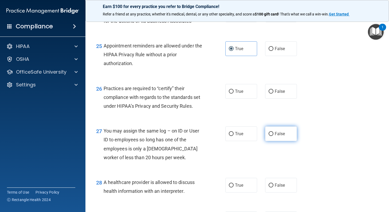
click at [269, 136] on input "False" at bounding box center [271, 134] width 5 height 4
radio input "true"
click at [272, 99] on label "False" at bounding box center [281, 91] width 32 height 15
click at [272, 94] on input "False" at bounding box center [271, 92] width 5 height 4
radio input "true"
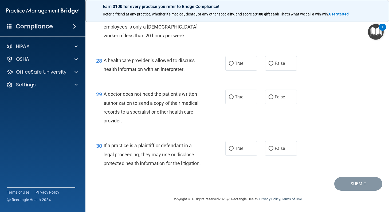
scroll to position [1332, 0]
click at [232, 56] on label "True" at bounding box center [241, 63] width 32 height 15
click at [232, 62] on input "True" at bounding box center [231, 64] width 5 height 4
radio input "true"
click at [235, 95] on span "True" at bounding box center [239, 97] width 8 height 5
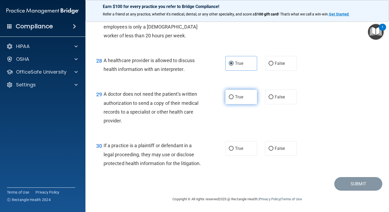
click at [234, 95] on input "True" at bounding box center [231, 97] width 5 height 4
radio input "true"
click at [235, 146] on span "True" at bounding box center [239, 148] width 8 height 5
click at [234, 147] on input "True" at bounding box center [231, 149] width 5 height 4
radio input "true"
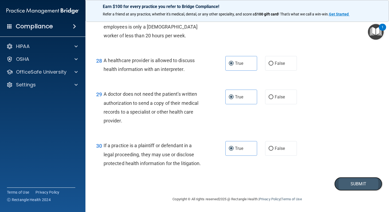
click at [365, 187] on button "Submit" at bounding box center [358, 184] width 48 height 14
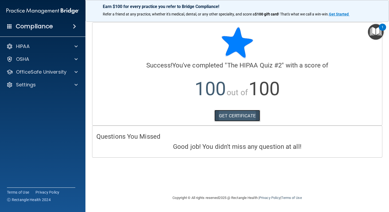
click at [245, 116] on link "GET CERTIFICATE" at bounding box center [237, 116] width 46 height 12
click at [37, 73] on p "OfficeSafe University" at bounding box center [41, 72] width 50 height 6
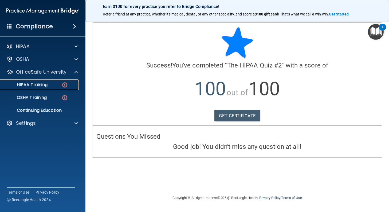
click at [33, 85] on p "HIPAA Training" at bounding box center [25, 84] width 44 height 5
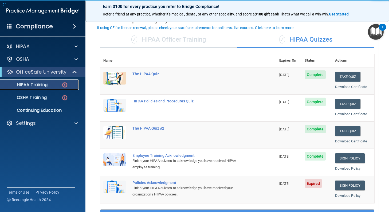
scroll to position [53, 0]
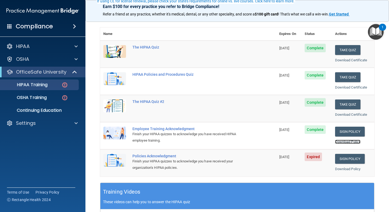
click at [349, 142] on link "Download Policy" at bounding box center [348, 142] width 26 height 4
click at [344, 158] on link "Sign Policy" at bounding box center [350, 159] width 30 height 10
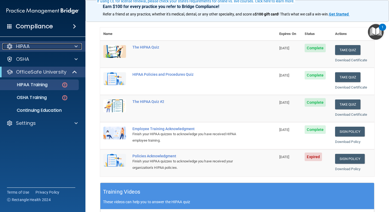
click at [38, 48] on div "HIPAA" at bounding box center [35, 46] width 66 height 6
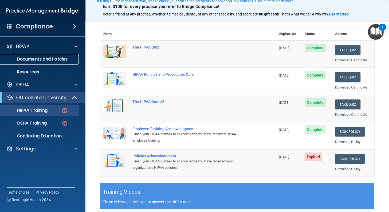
click at [40, 59] on p "Documents and Policies" at bounding box center [39, 59] width 73 height 5
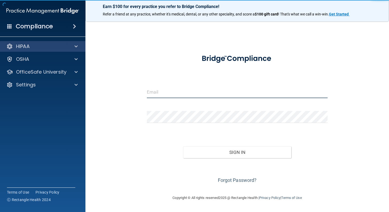
type input "[EMAIL_ADDRESS][DOMAIN_NAME]"
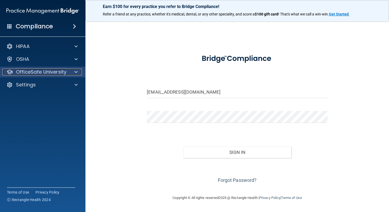
click at [40, 72] on p "OfficeSafe University" at bounding box center [41, 72] width 50 height 6
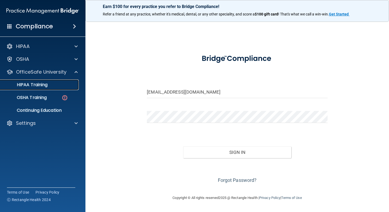
click at [41, 86] on p "HIPAA Training" at bounding box center [25, 84] width 44 height 5
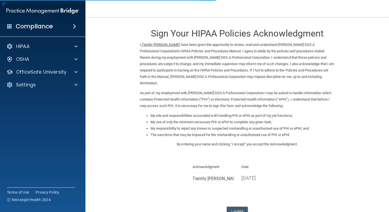
scroll to position [39, 0]
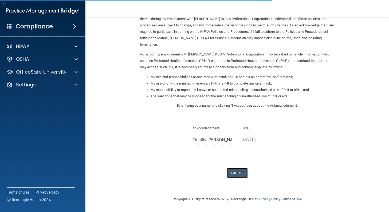
click at [240, 171] on button "I Agree" at bounding box center [237, 173] width 21 height 10
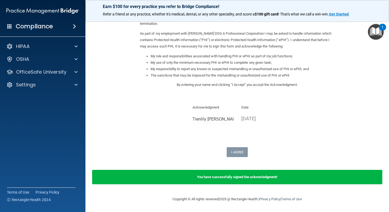
scroll to position [0, 0]
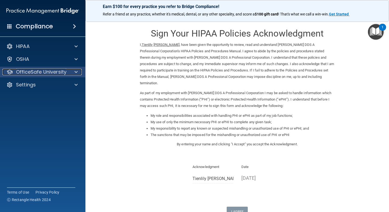
click at [34, 73] on p "OfficeSafe University" at bounding box center [41, 72] width 50 height 6
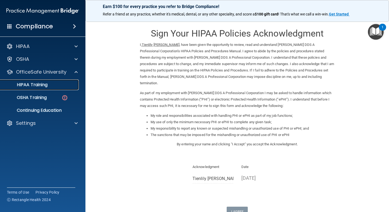
click at [35, 84] on p "HIPAA Training" at bounding box center [25, 84] width 44 height 5
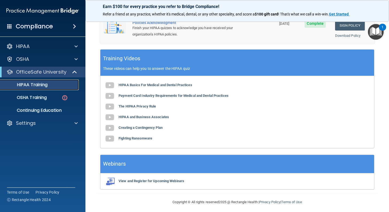
scroll to position [134, 0]
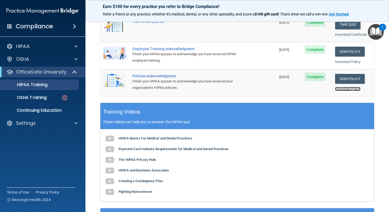
click at [347, 89] on link "Download Policy" at bounding box center [348, 89] width 26 height 4
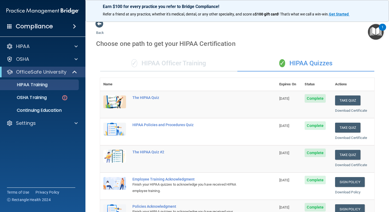
scroll to position [0, 0]
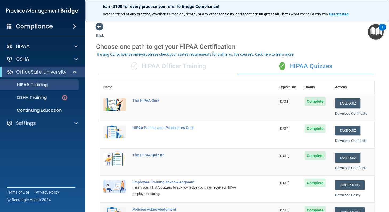
click at [197, 70] on div "✓ HIPAA Officer Training" at bounding box center [168, 66] width 137 height 16
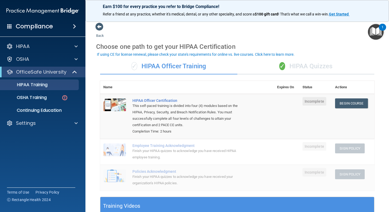
click at [295, 68] on div "✓ HIPAA Quizzes" at bounding box center [305, 66] width 137 height 16
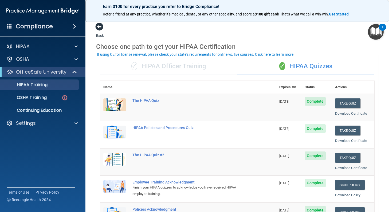
click at [97, 28] on span at bounding box center [99, 27] width 8 height 8
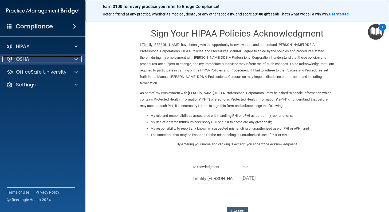
click at [22, 61] on p "OSHA" at bounding box center [22, 59] width 13 height 6
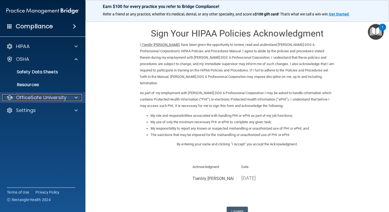
click at [32, 97] on p "OfficeSafe University" at bounding box center [41, 98] width 50 height 6
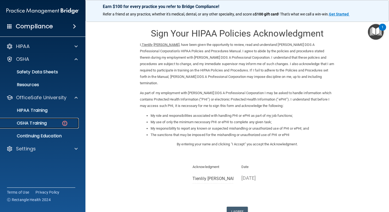
click at [38, 125] on p "OSHA Training" at bounding box center [24, 123] width 43 height 5
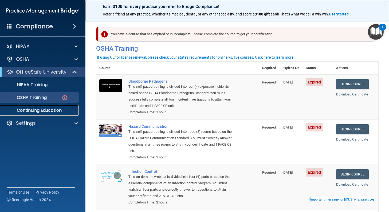
click at [32, 111] on p "Continuing Education" at bounding box center [39, 110] width 73 height 5
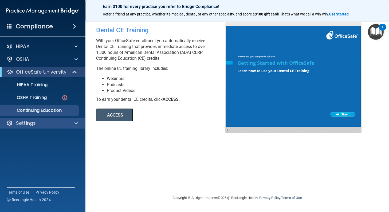
click at [30, 119] on div "Settings" at bounding box center [43, 123] width 86 height 11
click at [28, 124] on p "Settings" at bounding box center [26, 123] width 20 height 6
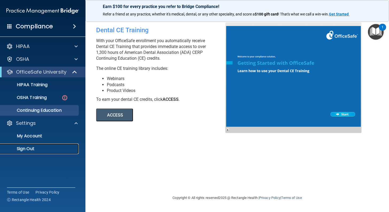
click at [28, 146] on p "Sign Out" at bounding box center [39, 148] width 73 height 5
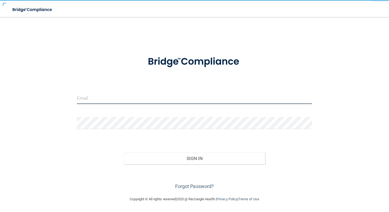
type input "[EMAIL_ADDRESS][DOMAIN_NAME]"
